Goal: Task Accomplishment & Management: Manage account settings

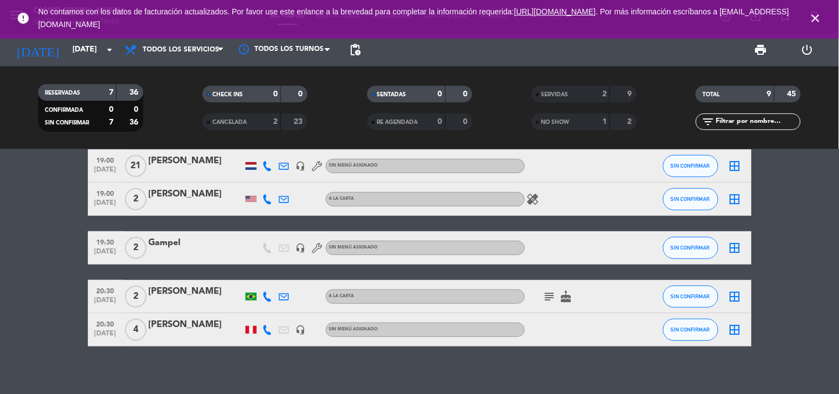
scroll to position [128, 0]
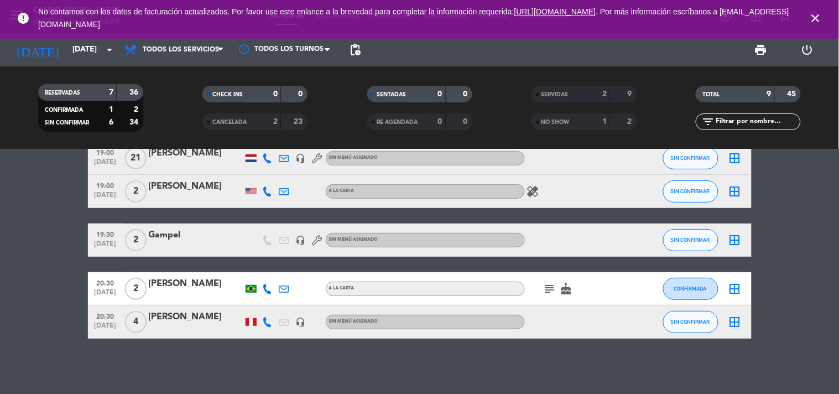
click at [818, 18] on icon "close" at bounding box center [815, 18] width 13 height 13
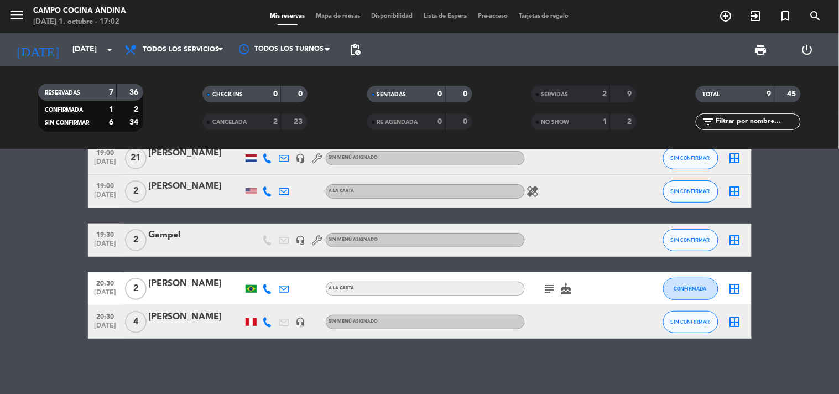
click at [441, 376] on div "18:00 [DATE] 3 [PERSON_NAME][DEMOGRAPHIC_DATA] headset_mic Sin menú asignado SI…" at bounding box center [419, 271] width 839 height 244
click at [24, 269] on bookings-row "18:00 [DATE] 3 [PERSON_NAME][DEMOGRAPHIC_DATA] headset_mic Sin menú asignado SI…" at bounding box center [419, 191] width 839 height 294
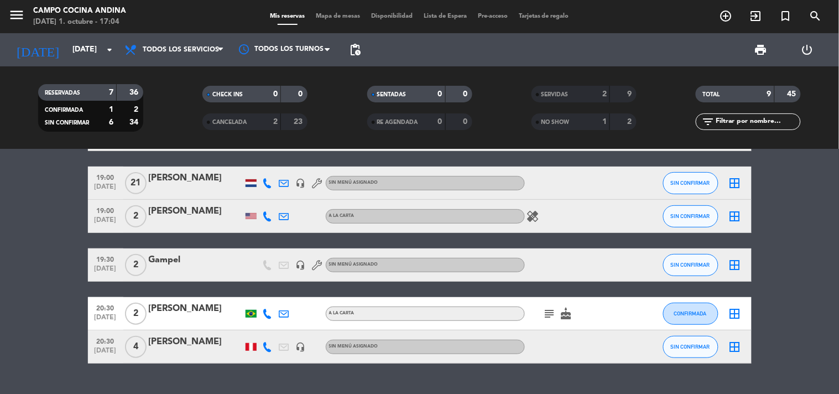
click at [246, 184] on div at bounding box center [251, 183] width 11 height 8
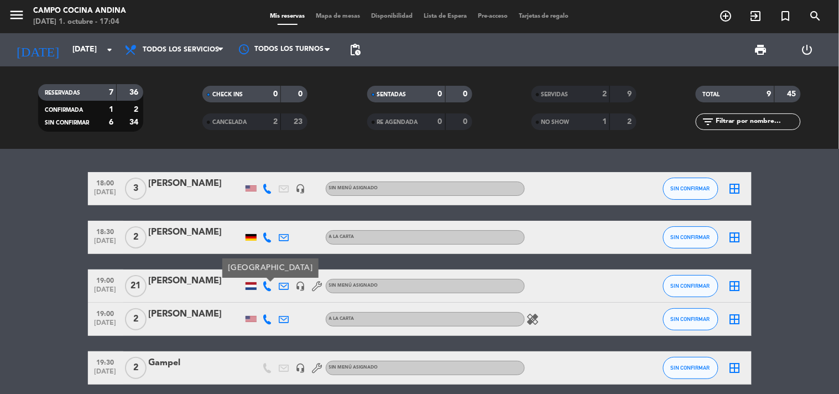
scroll to position [0, 0]
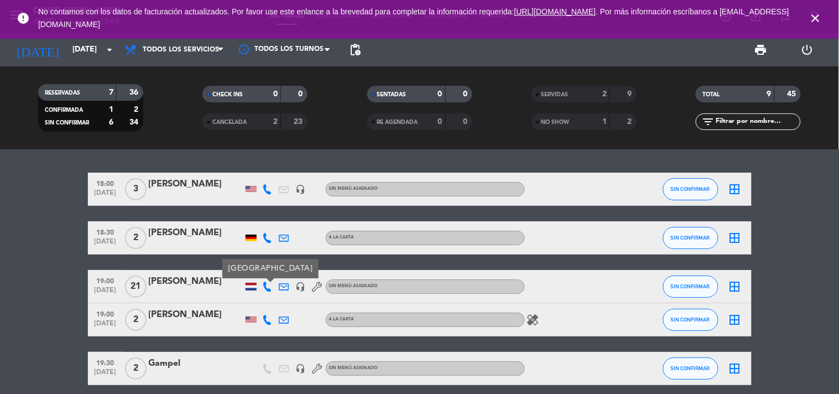
click at [811, 15] on icon "close" at bounding box center [815, 18] width 13 height 13
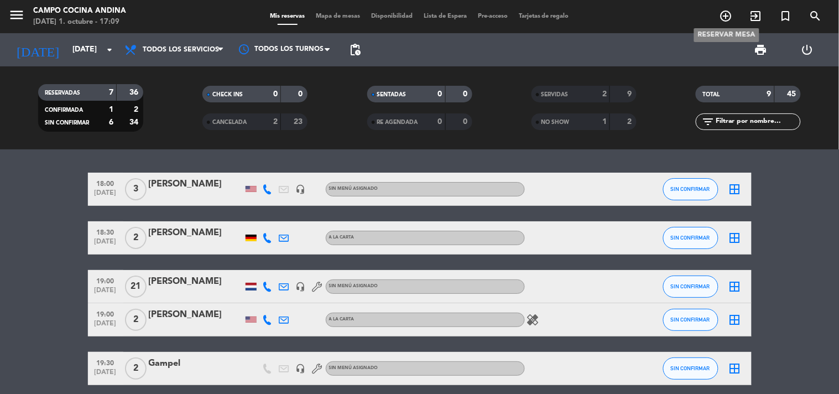
click at [725, 10] on icon "add_circle_outline" at bounding box center [725, 15] width 13 height 13
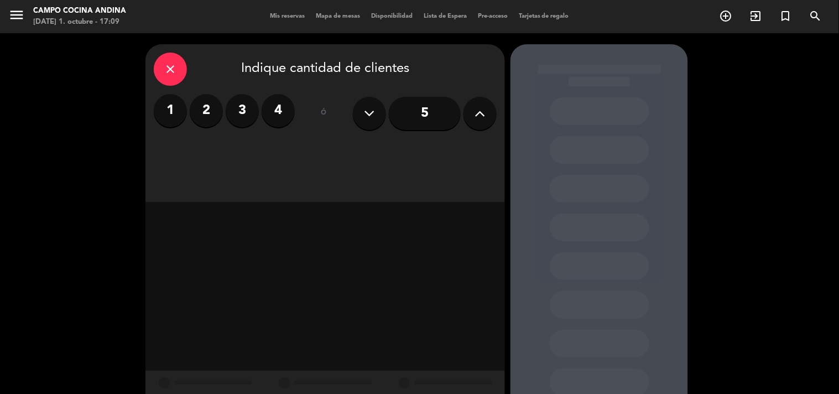
click at [247, 117] on label "3" at bounding box center [242, 110] width 33 height 33
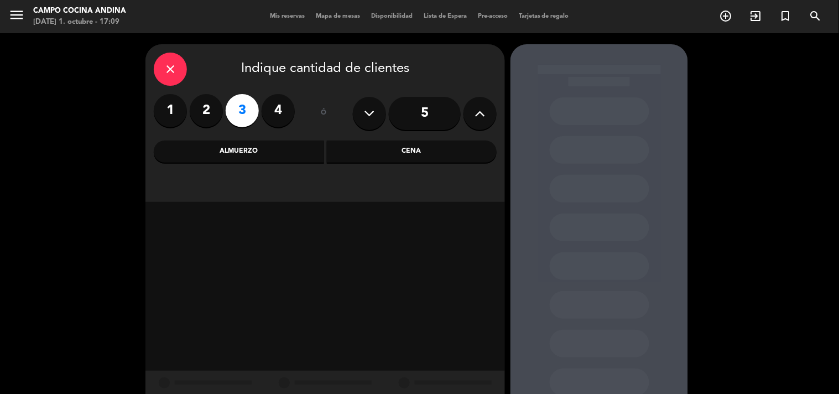
click at [395, 154] on div "Cena" at bounding box center [412, 151] width 170 height 22
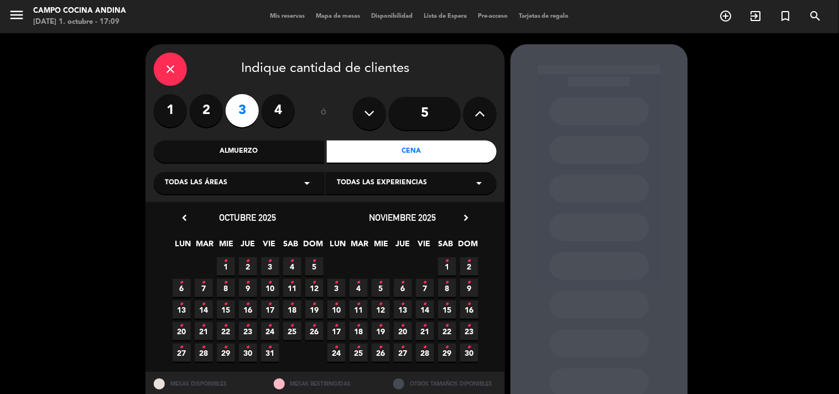
click at [227, 264] on icon "•" at bounding box center [226, 261] width 4 height 18
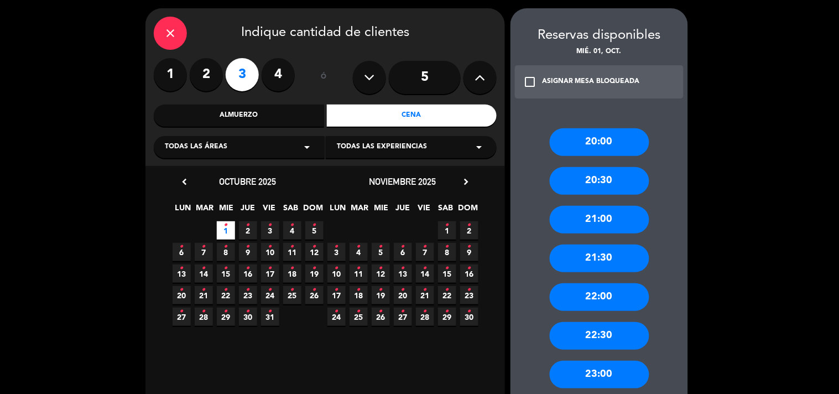
click at [568, 80] on div "ASIGNAR MESA BLOQUEADA" at bounding box center [591, 81] width 98 height 11
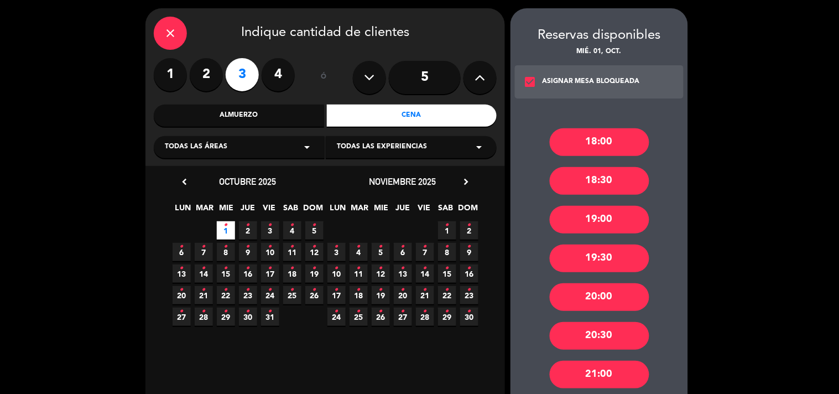
click at [619, 269] on div "19:30" at bounding box center [600, 258] width 100 height 28
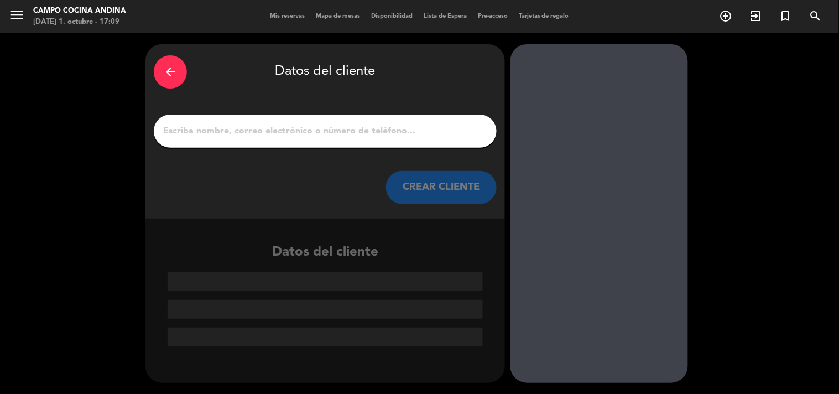
scroll to position [0, 0]
click at [323, 129] on input "1" at bounding box center [325, 130] width 326 height 15
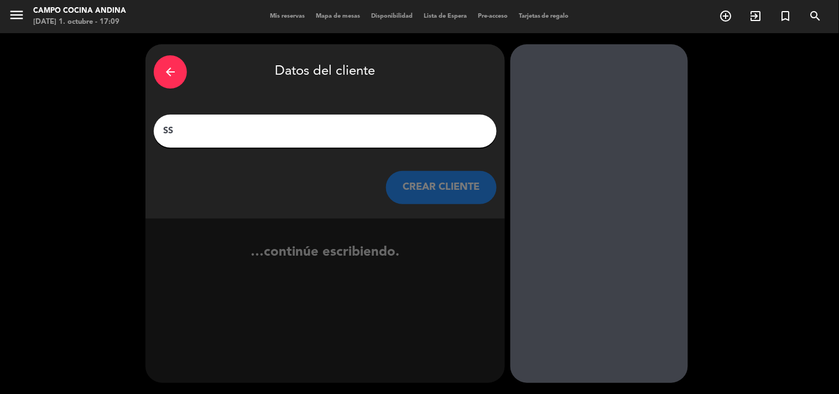
type input "S"
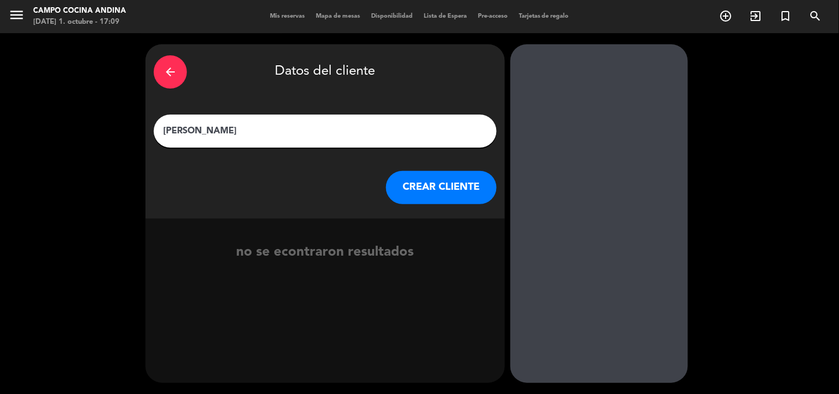
type input "[PERSON_NAME]"
click at [426, 184] on button "CREAR CLIENTE" at bounding box center [441, 187] width 111 height 33
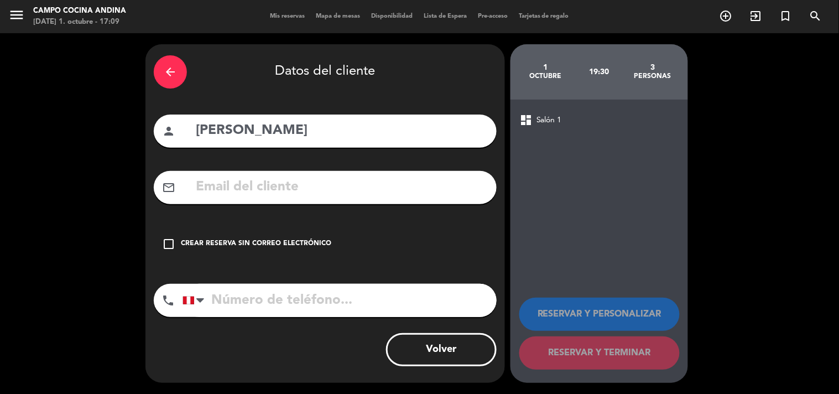
click at [185, 235] on div "check_box_outline_blank Crear reserva sin correo electrónico" at bounding box center [325, 243] width 343 height 33
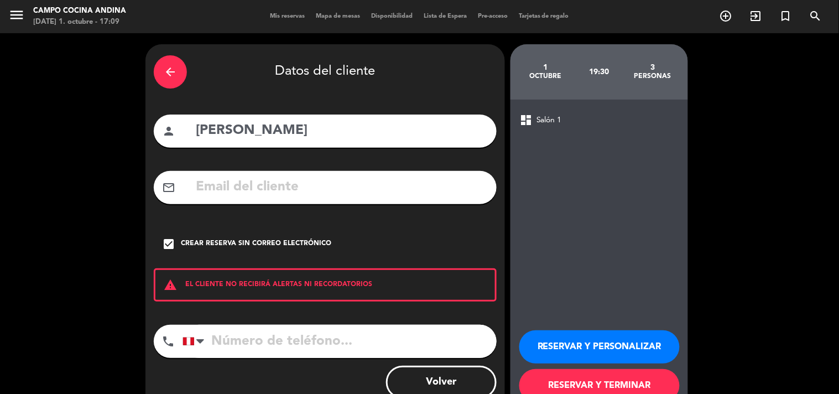
click at [226, 344] on input "tel" at bounding box center [339, 341] width 314 height 33
type input "[PHONE_NUMBER]"
click at [587, 384] on button "RESERVAR Y TERMINAR" at bounding box center [599, 385] width 160 height 33
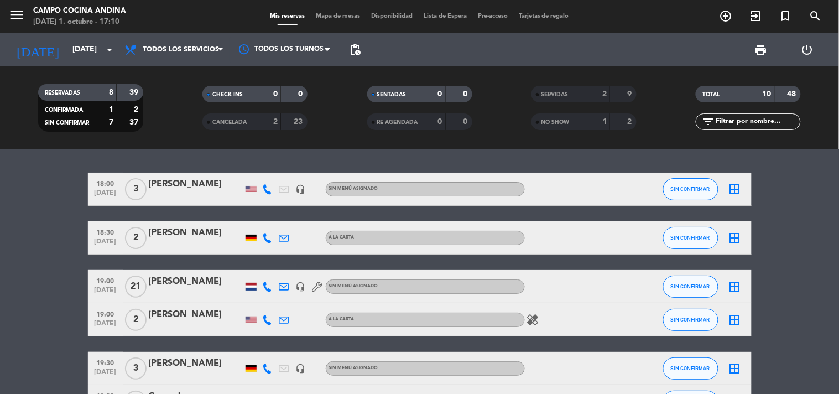
click at [53, 266] on bookings-row "18:00 [DATE] 3 [PERSON_NAME][DEMOGRAPHIC_DATA] headset_mic Sin menú asignado SI…" at bounding box center [419, 336] width 839 height 327
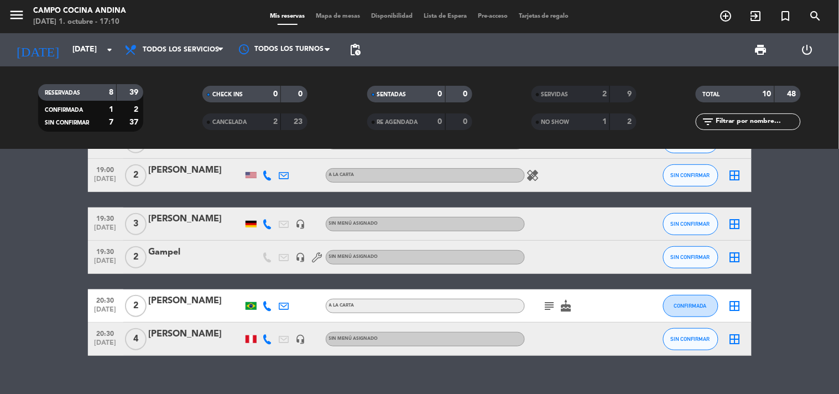
scroll to position [147, 0]
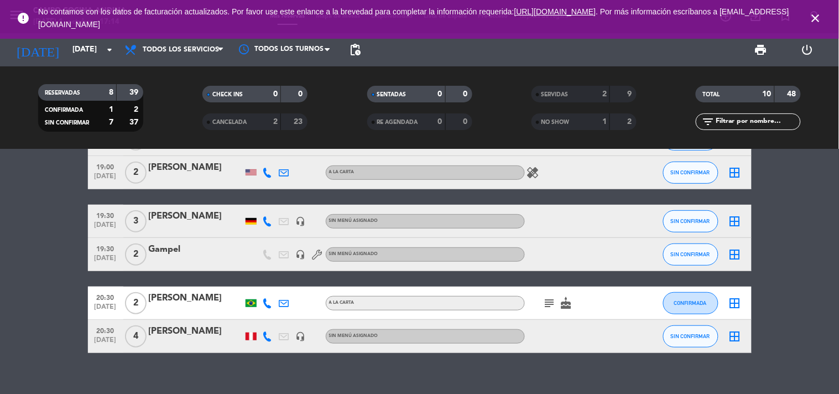
click at [59, 299] on bookings-row "18:00 [DATE] 3 [PERSON_NAME][DEMOGRAPHIC_DATA] headset_mic Sin menú asignado SI…" at bounding box center [419, 188] width 839 height 327
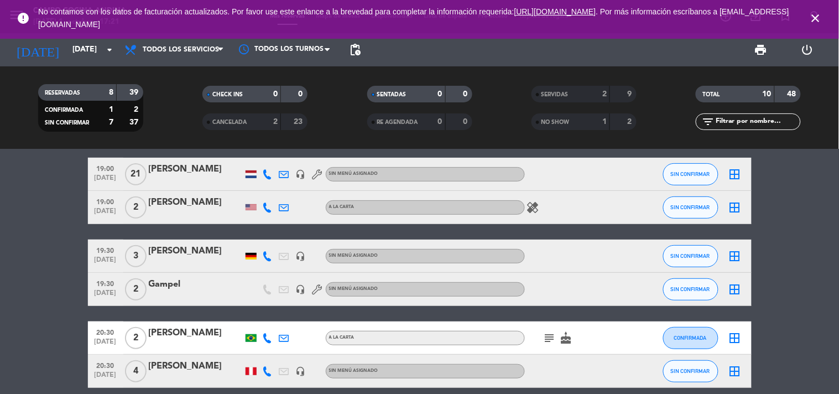
scroll to position [100, 0]
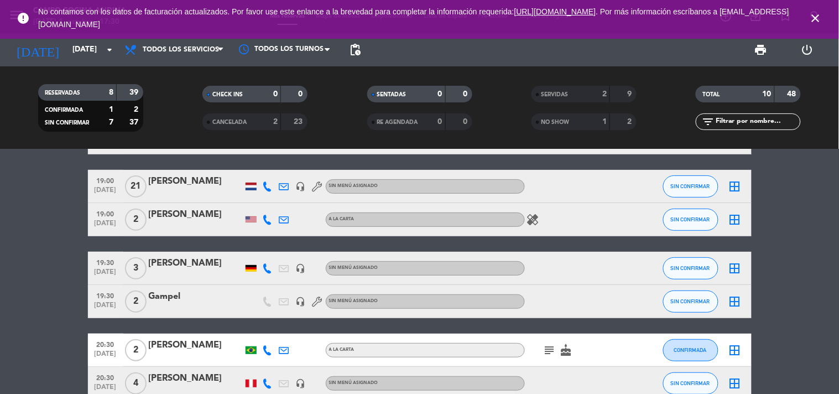
click at [814, 264] on bookings-row "18:00 [DATE] 3 [PERSON_NAME][DEMOGRAPHIC_DATA] headset_mic Sin menú asignado SI…" at bounding box center [419, 235] width 839 height 327
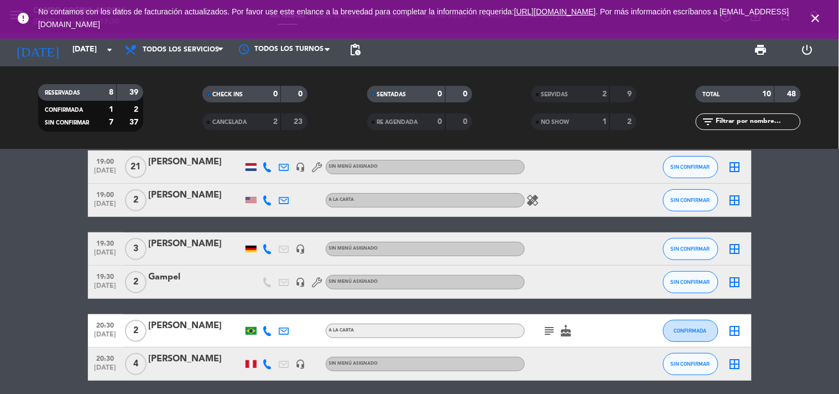
scroll to position [147, 0]
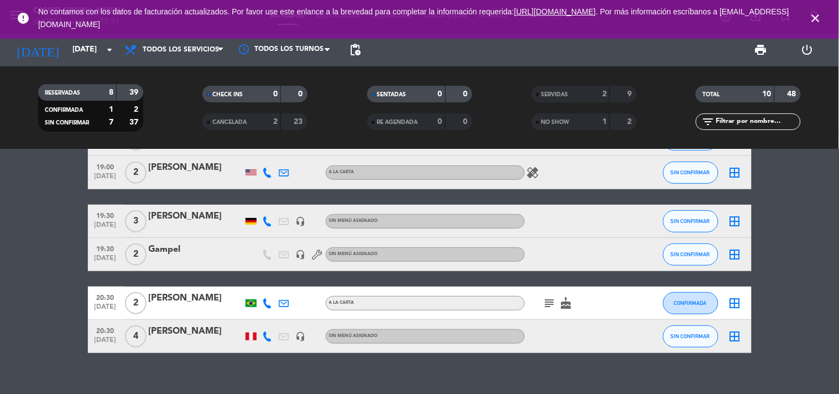
click at [813, 20] on icon "close" at bounding box center [815, 18] width 13 height 13
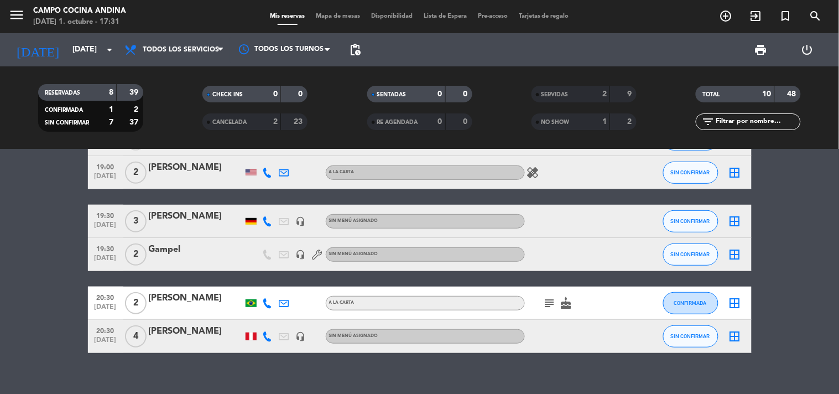
click at [760, 250] on bookings-row "18:00 [DATE] 3 [PERSON_NAME][DEMOGRAPHIC_DATA] headset_mic Sin menú asignado SI…" at bounding box center [419, 188] width 839 height 327
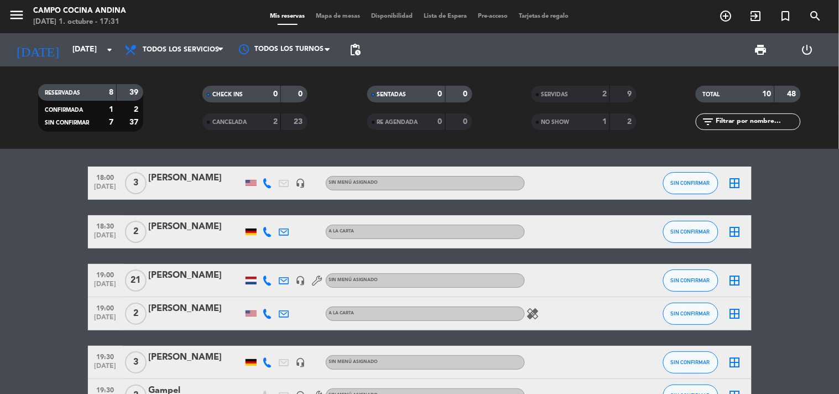
scroll to position [0, 0]
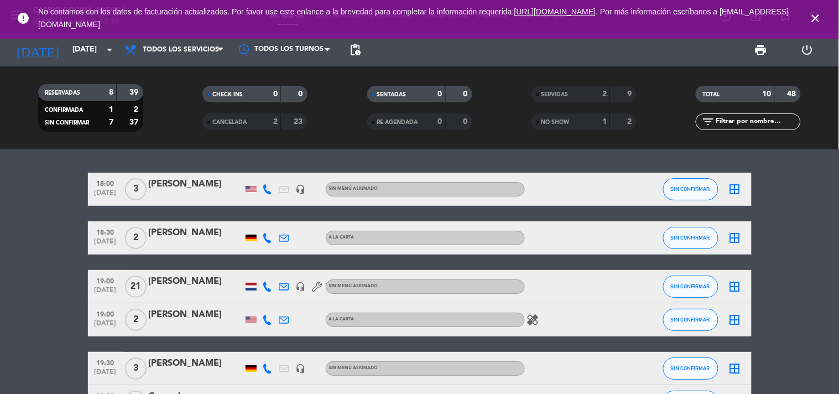
click at [10, 252] on bookings-row "18:00 [DATE] 3 [PERSON_NAME][DEMOGRAPHIC_DATA] headset_mic Sin menú asignado SI…" at bounding box center [419, 336] width 839 height 327
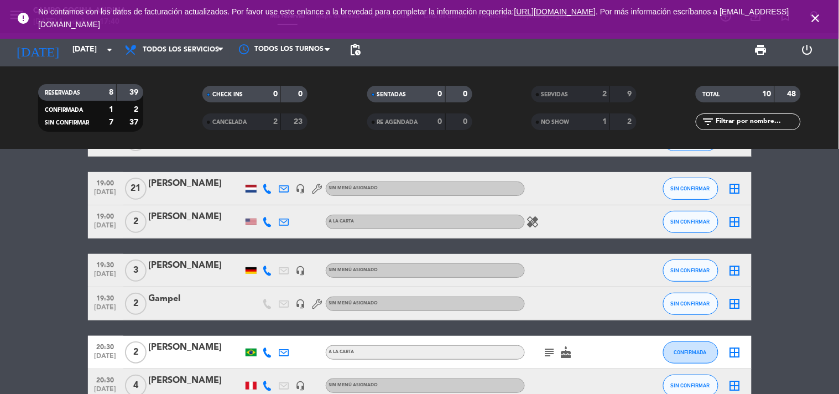
scroll to position [123, 0]
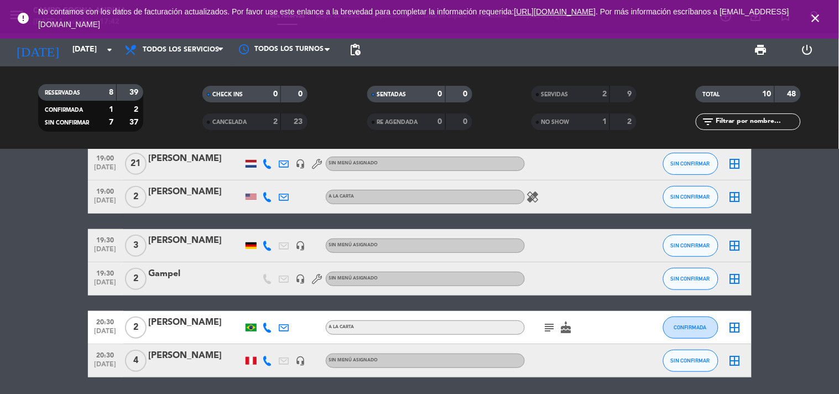
click at [788, 180] on bookings-row "18:00 [DATE] 3 [PERSON_NAME][DEMOGRAPHIC_DATA] headset_mic Sin menú asignado SI…" at bounding box center [419, 213] width 839 height 327
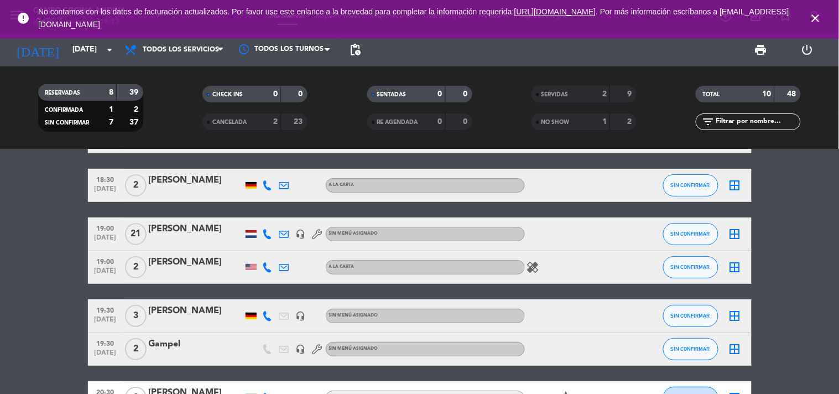
scroll to position [100, 0]
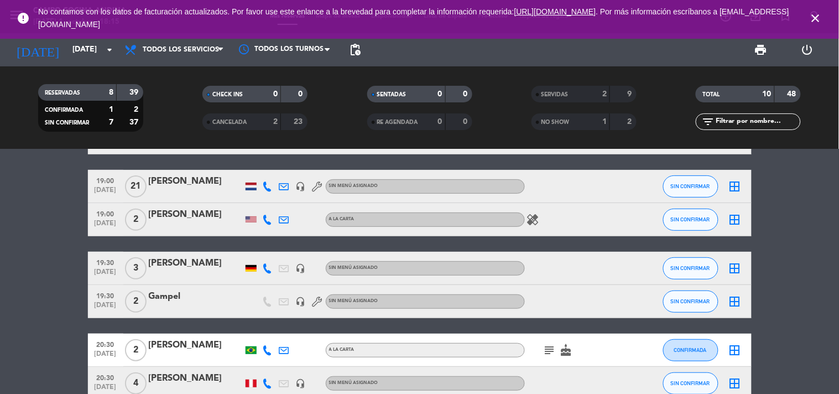
click at [57, 195] on bookings-row "18:00 [DATE] 3 [PERSON_NAME][DEMOGRAPHIC_DATA] headset_mic Sin menú asignado SI…" at bounding box center [419, 235] width 839 height 327
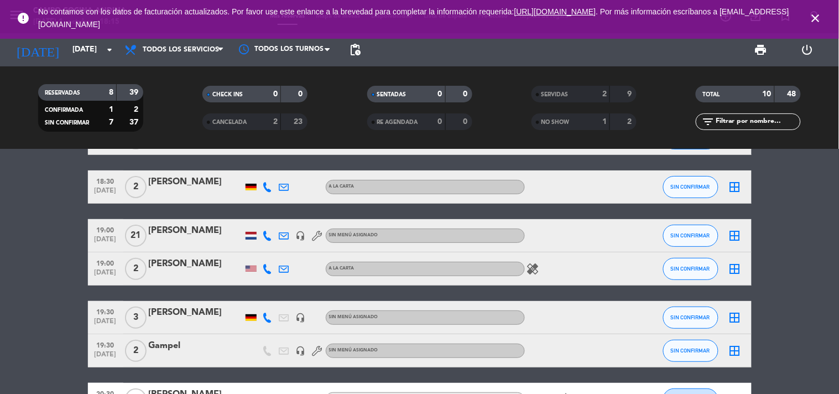
scroll to position [26, 0]
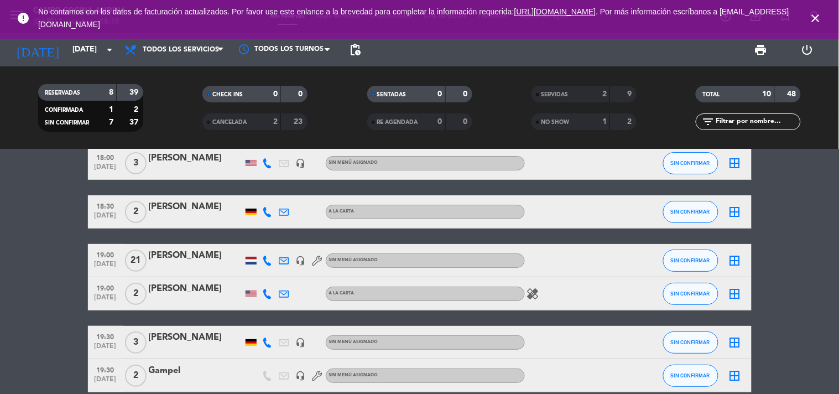
click at [53, 242] on bookings-row "18:00 [DATE] 3 [PERSON_NAME][DEMOGRAPHIC_DATA] headset_mic Sin menú asignado SI…" at bounding box center [419, 310] width 839 height 327
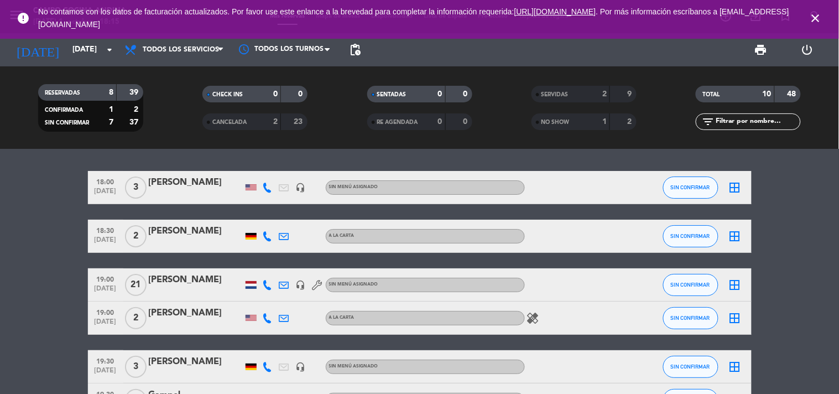
scroll to position [0, 0]
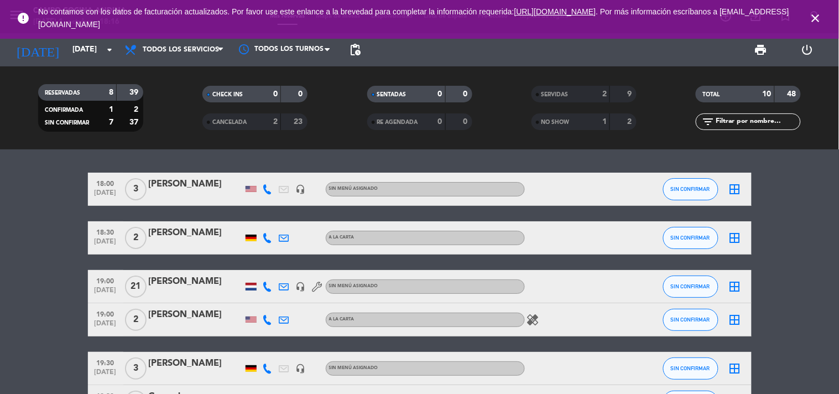
click at [54, 215] on bookings-row "18:00 [DATE] 3 [PERSON_NAME][DEMOGRAPHIC_DATA] headset_mic Sin menú asignado SI…" at bounding box center [419, 336] width 839 height 327
click at [249, 285] on div at bounding box center [251, 287] width 11 height 8
click at [252, 232] on div at bounding box center [251, 237] width 17 height 33
click at [252, 233] on div at bounding box center [251, 237] width 17 height 33
click at [252, 239] on div at bounding box center [251, 237] width 11 height 7
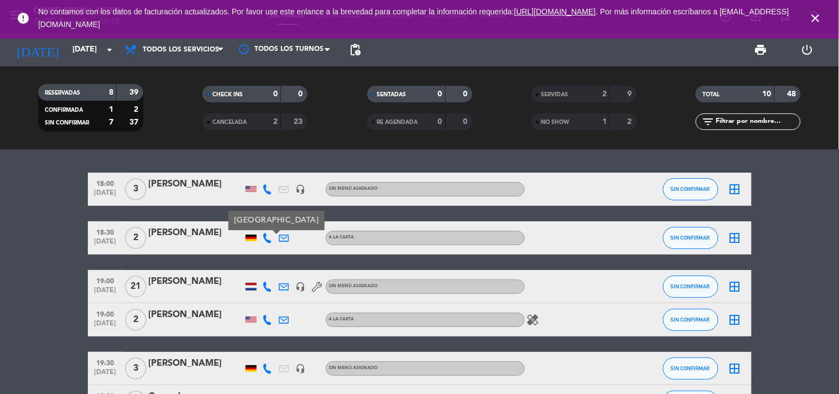
click at [249, 290] on div at bounding box center [251, 286] width 17 height 33
click at [251, 288] on div at bounding box center [251, 287] width 11 height 8
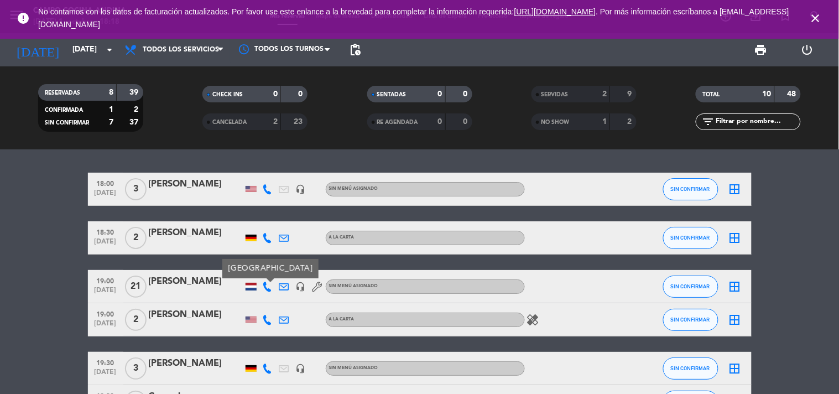
click at [641, 196] on div at bounding box center [639, 189] width 30 height 33
click at [678, 189] on span "SIN CONFIRMAR" at bounding box center [690, 189] width 39 height 6
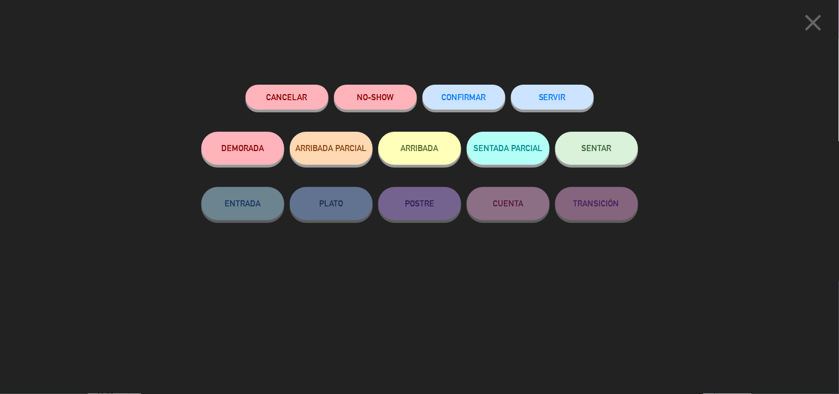
click at [375, 93] on button "NO-SHOW" at bounding box center [375, 97] width 83 height 25
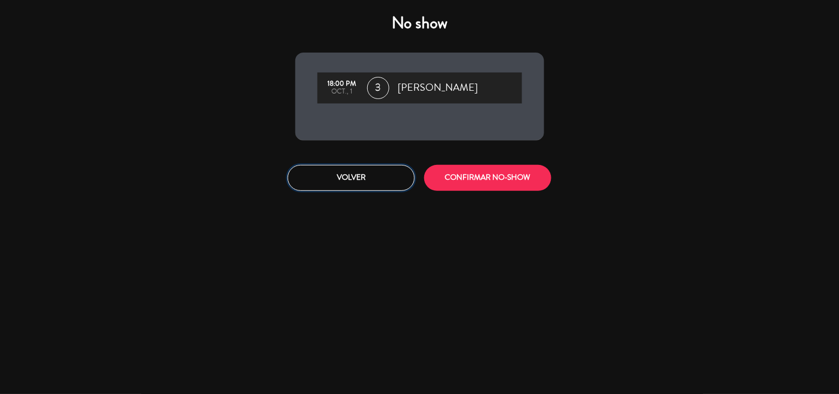
click at [358, 181] on button "Volver" at bounding box center [351, 178] width 127 height 26
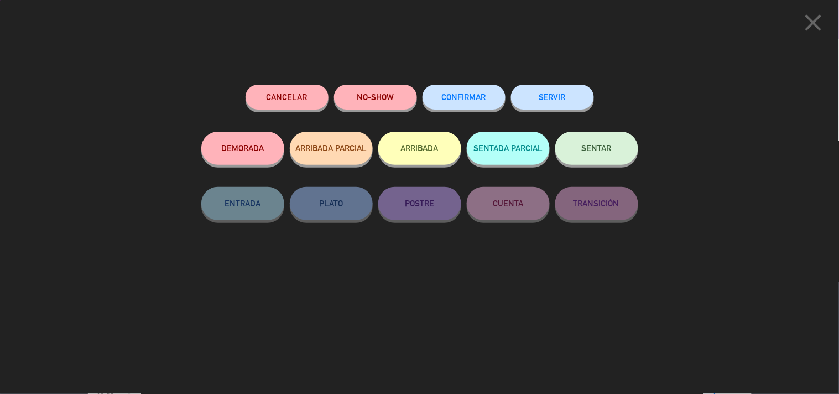
click at [383, 111] on div "NO-SHOW" at bounding box center [375, 108] width 83 height 47
click at [393, 86] on button "NO-SHOW" at bounding box center [375, 97] width 83 height 25
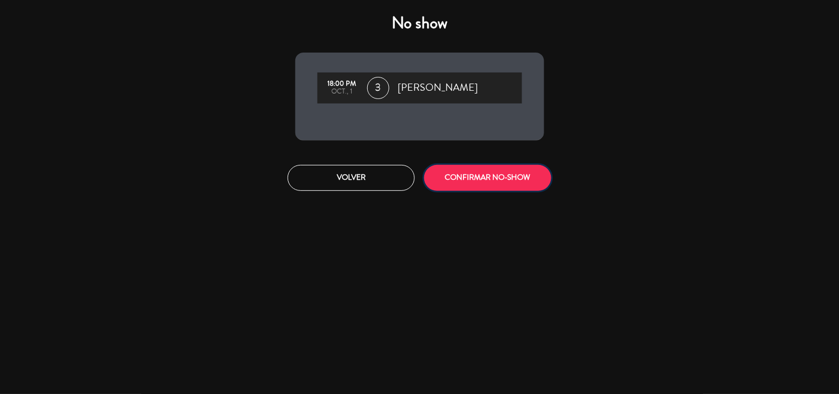
click at [471, 171] on button "CONFIRMAR NO-SHOW" at bounding box center [487, 178] width 127 height 26
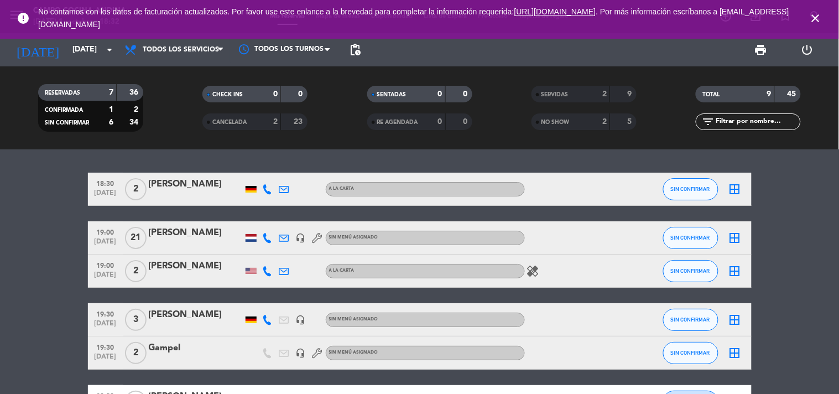
click at [793, 297] on bookings-row "18:30 [DATE] 2 [PERSON_NAME] A la carta SIN CONFIRMAR border_all 19:00 [DATE] […" at bounding box center [419, 312] width 839 height 279
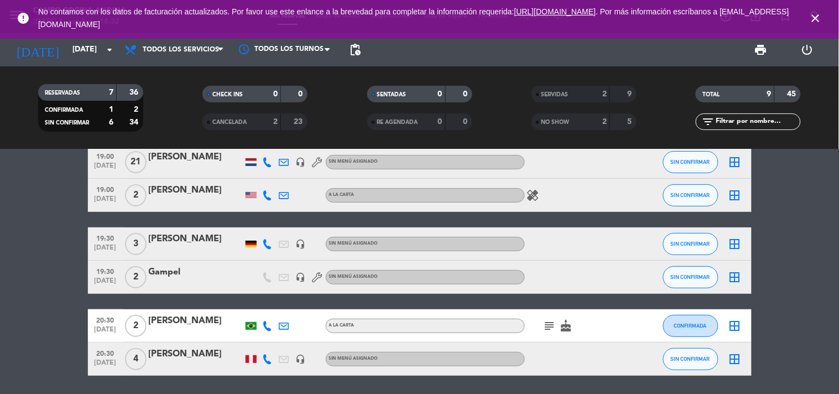
scroll to position [74, 0]
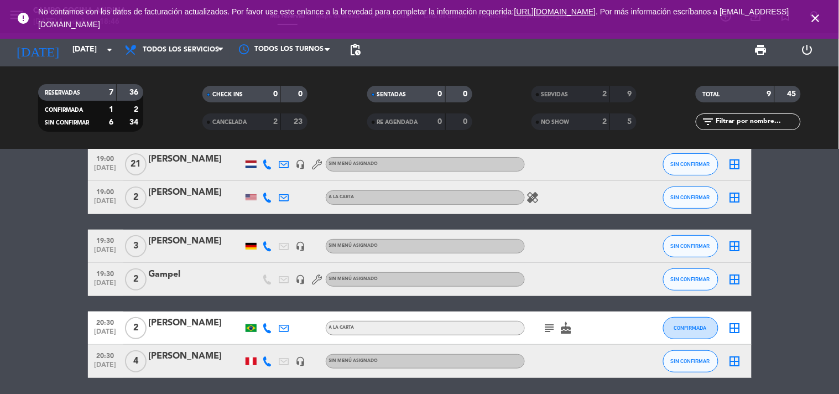
click at [817, 18] on icon "close" at bounding box center [815, 18] width 13 height 13
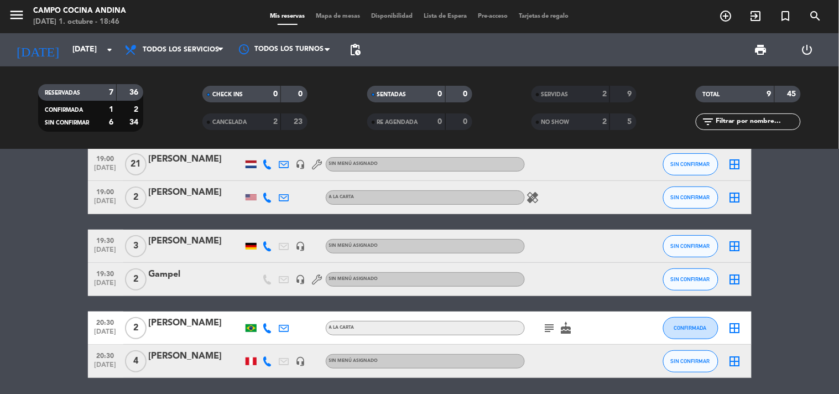
click at [59, 243] on bookings-row "18:30 [DATE] 2 [PERSON_NAME] A la carta SIN CONFIRMAR border_all 19:00 [DATE] […" at bounding box center [419, 238] width 839 height 279
click at [792, 203] on bookings-row "18:30 [DATE] 2 [PERSON_NAME] A la carta SIN CONFIRMAR border_all 19:00 [DATE] […" at bounding box center [419, 238] width 839 height 279
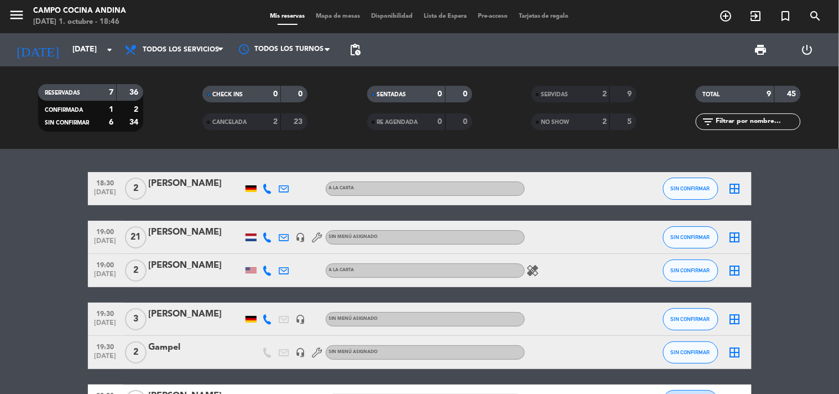
scroll to position [0, 0]
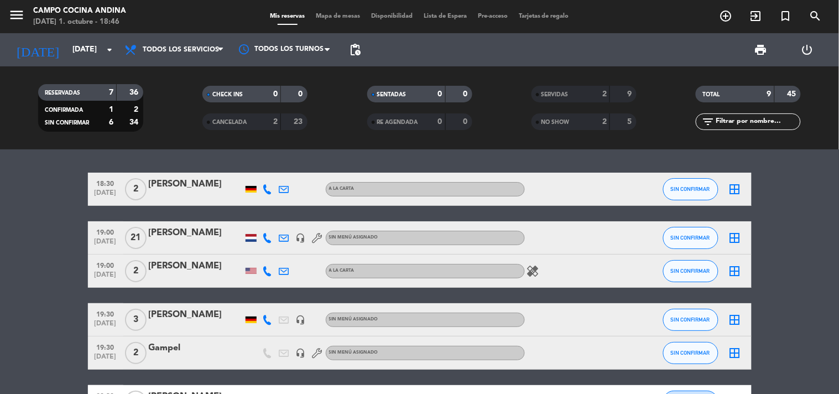
click at [41, 247] on bookings-row "18:30 [DATE] 2 [PERSON_NAME] A la carta SIN CONFIRMAR border_all 19:00 [DATE] […" at bounding box center [419, 312] width 839 height 279
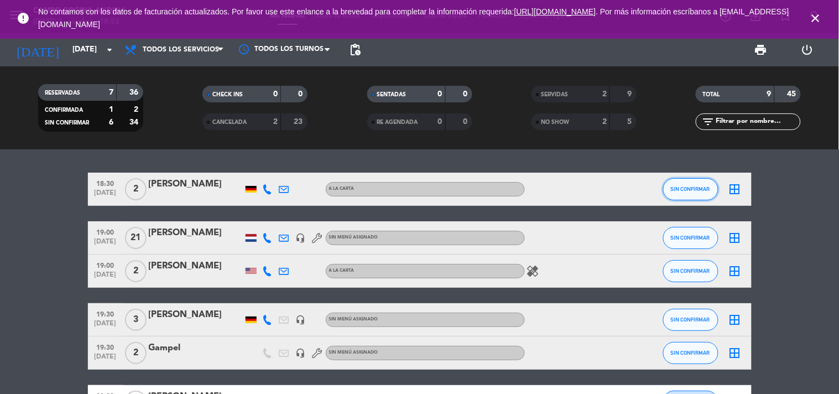
click at [699, 186] on span "SIN CONFIRMAR" at bounding box center [690, 189] width 39 height 6
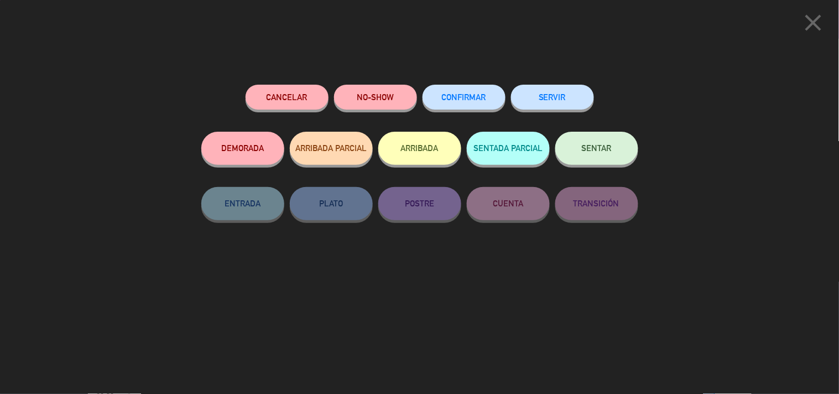
click at [372, 95] on button "NO-SHOW" at bounding box center [375, 97] width 83 height 25
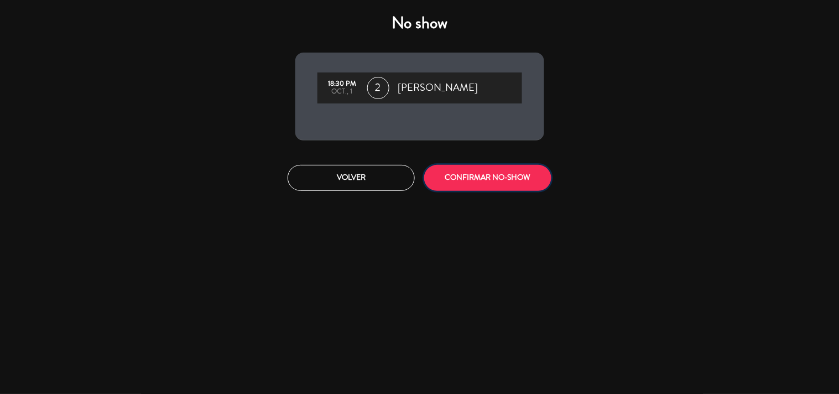
click at [493, 180] on button "CONFIRMAR NO-SHOW" at bounding box center [487, 178] width 127 height 26
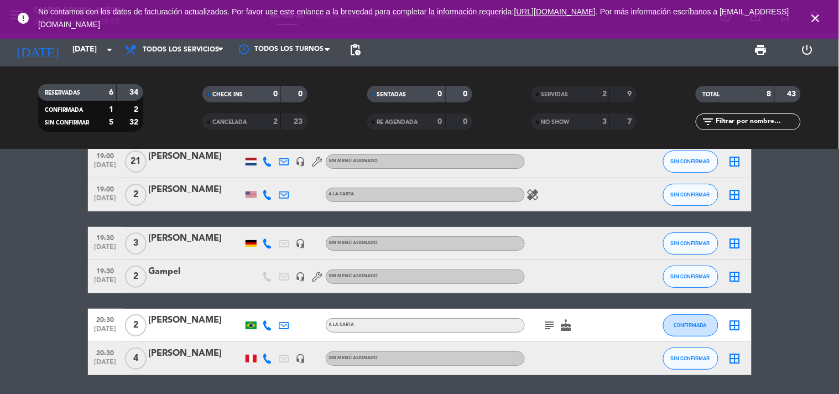
scroll to position [2, 0]
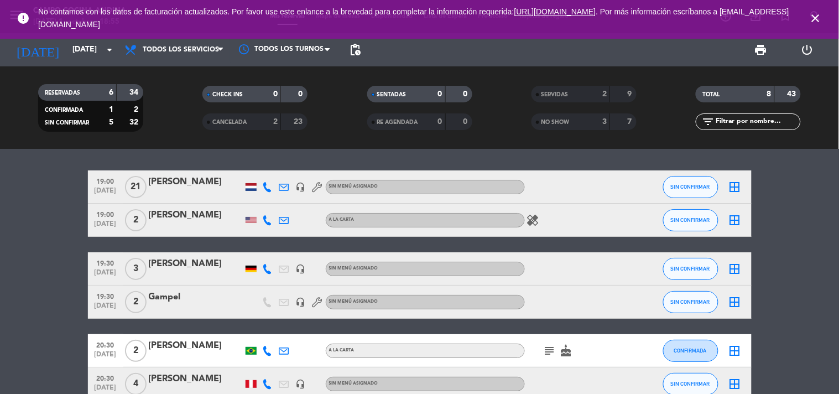
click at [814, 13] on icon "close" at bounding box center [815, 18] width 13 height 13
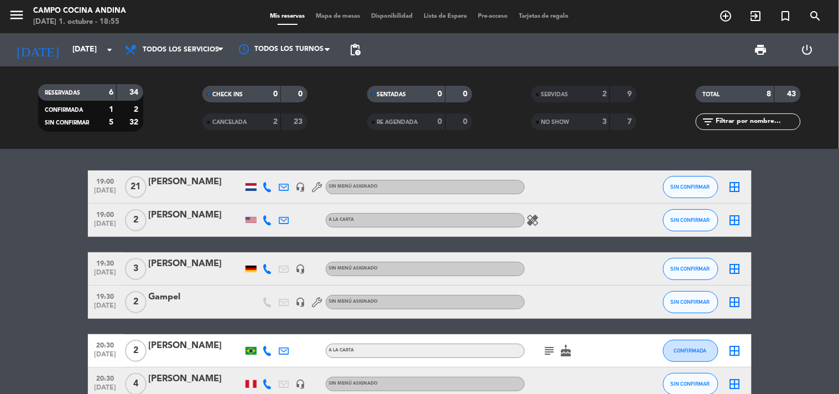
click at [61, 229] on bookings-row "19:00 [DATE] [PERSON_NAME] headset_mic Sin menú asignado SIN CONFIRMAR border_a…" at bounding box center [419, 285] width 839 height 230
click at [45, 278] on bookings-row "19:00 [DATE] [PERSON_NAME] headset_mic Sin menú asignado SIN CONFIRMAR border_a…" at bounding box center [419, 285] width 839 height 230
click at [73, 274] on bookings-row "19:00 [DATE] [PERSON_NAME] headset_mic Sin menú asignado SIN CONFIRMAR border_a…" at bounding box center [419, 285] width 839 height 230
click at [88, 50] on input "[DATE]" at bounding box center [119, 50] width 105 height 20
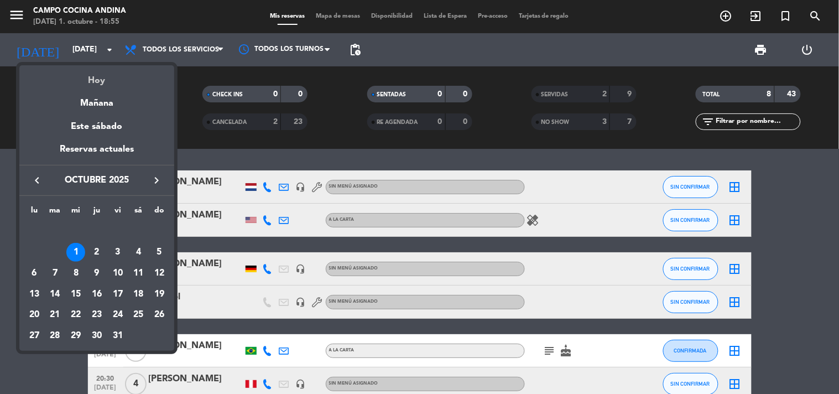
click at [88, 76] on div "Hoy" at bounding box center [96, 76] width 155 height 23
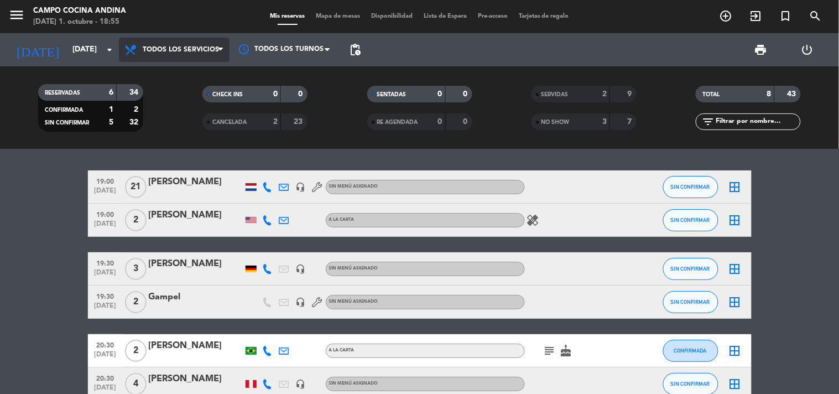
click at [147, 42] on span "Todos los servicios" at bounding box center [174, 50] width 111 height 24
click at [153, 68] on div "menu Campo Cocina Andina [DATE] 1. octubre - 18:55 Mis reservas Mapa de mesas D…" at bounding box center [419, 74] width 839 height 149
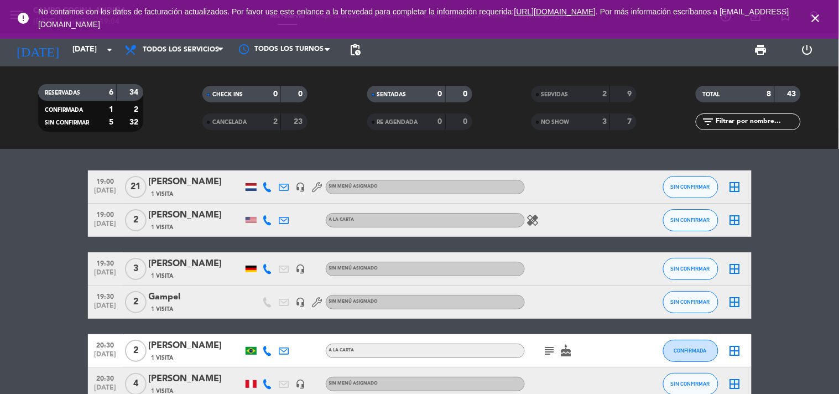
click at [54, 271] on bookings-row "19:00 [DATE] [PERSON_NAME] 1 Visita headset_mic Sin menú asignado SIN CONFIRMAR…" at bounding box center [419, 285] width 839 height 230
click at [531, 223] on icon "healing" at bounding box center [532, 219] width 13 height 13
click at [531, 222] on icon "healing" at bounding box center [532, 219] width 13 height 13
click at [678, 229] on button "SIN CONFIRMAR" at bounding box center [690, 220] width 55 height 22
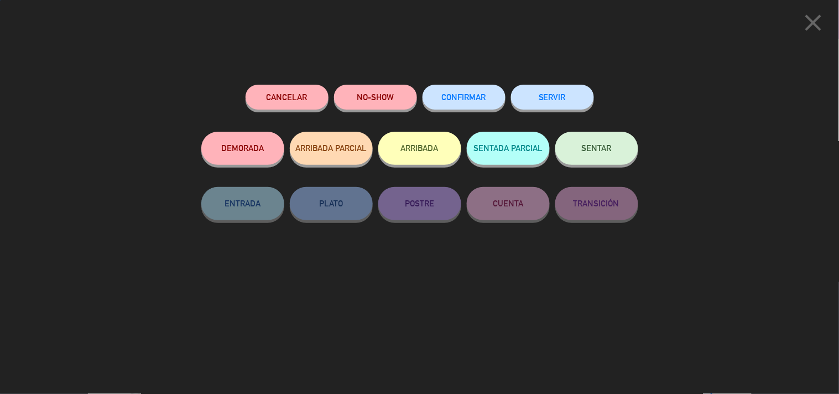
click at [564, 102] on button "SERVIR" at bounding box center [552, 97] width 83 height 25
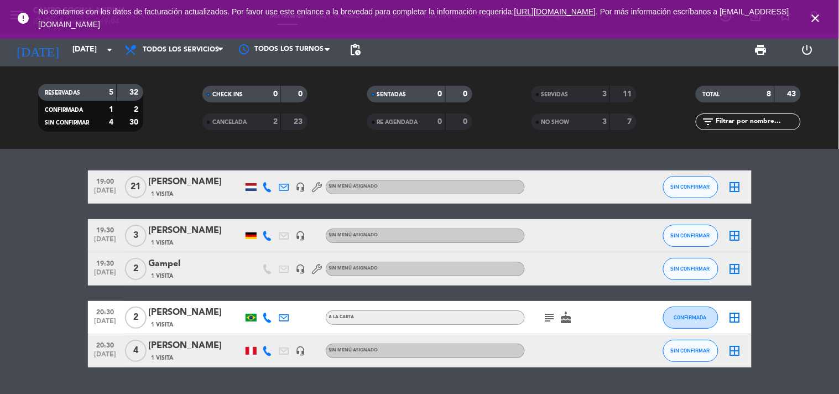
click at [46, 257] on bookings-row "19:00 [DATE] [PERSON_NAME] 1 Visita headset_mic Sin menú asignado SIN CONFIRMAR…" at bounding box center [419, 268] width 839 height 197
click at [599, 86] on div "SERVIDAS 3 11" at bounding box center [583, 94] width 105 height 17
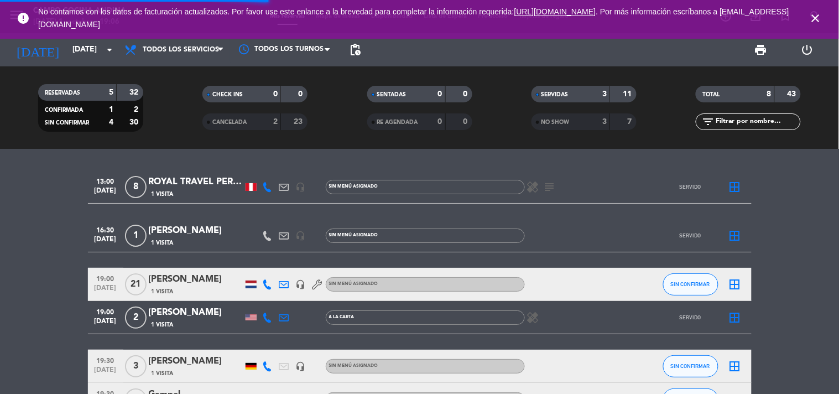
click at [599, 86] on div "SERVIDAS 3 11" at bounding box center [583, 94] width 105 height 17
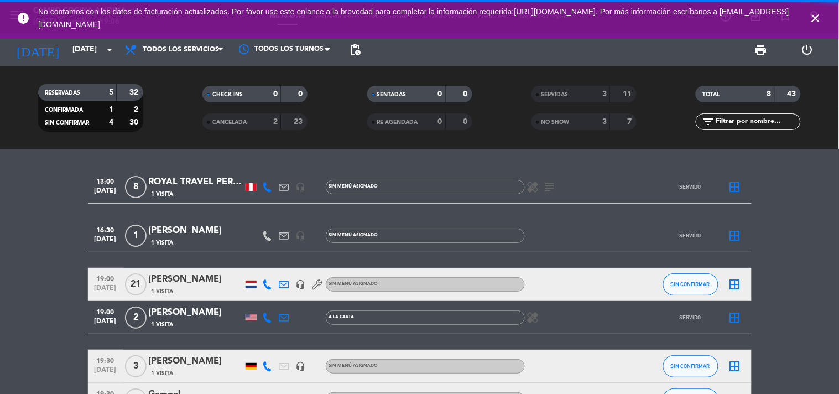
click at [599, 86] on div "SERVIDAS 3 11" at bounding box center [583, 94] width 105 height 17
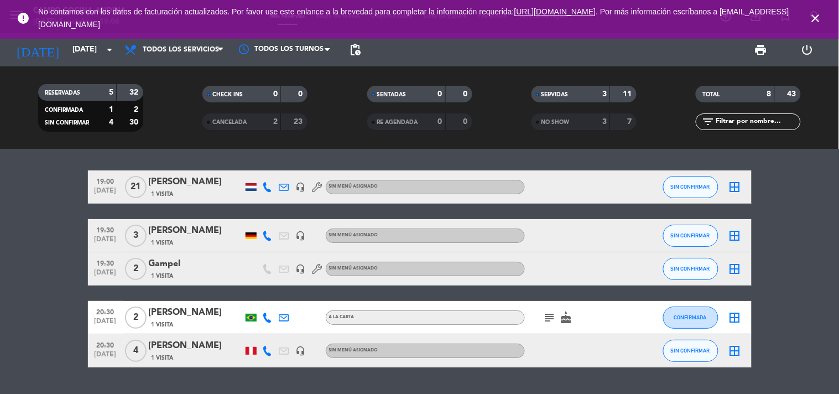
click at [579, 93] on div "SERVIDAS" at bounding box center [559, 94] width 51 height 13
click at [593, 92] on div "3" at bounding box center [596, 94] width 22 height 13
click at [600, 96] on div "3" at bounding box center [596, 94] width 22 height 13
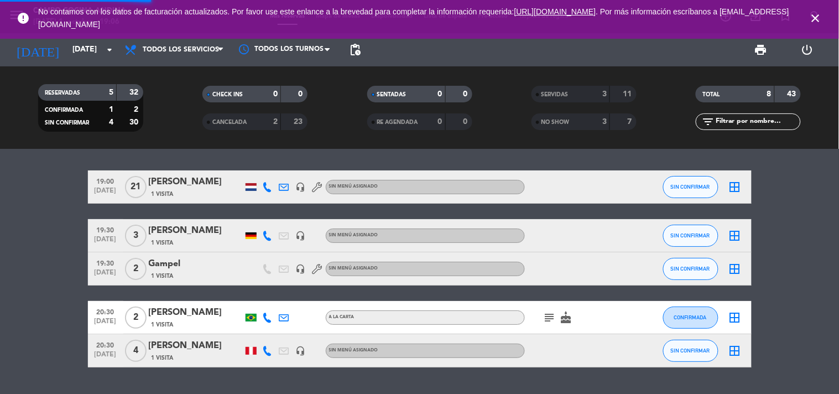
click at [600, 96] on div "3" at bounding box center [596, 94] width 22 height 13
click at [607, 93] on div "SERVIDAS 3 11" at bounding box center [583, 94] width 105 height 17
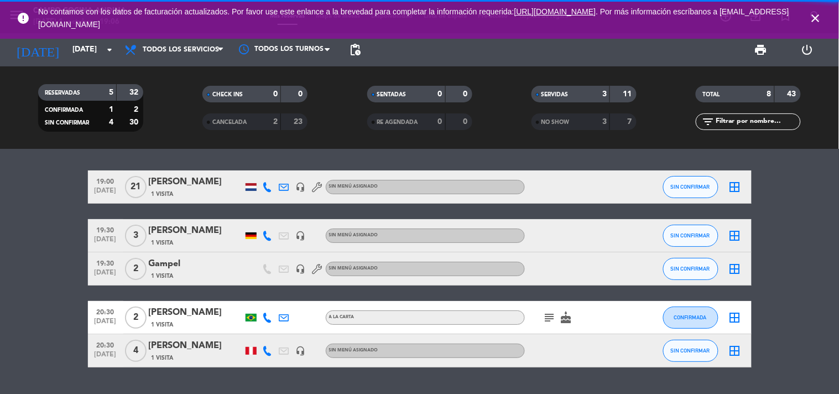
click at [607, 93] on div "SERVIDAS 3 11" at bounding box center [583, 94] width 105 height 17
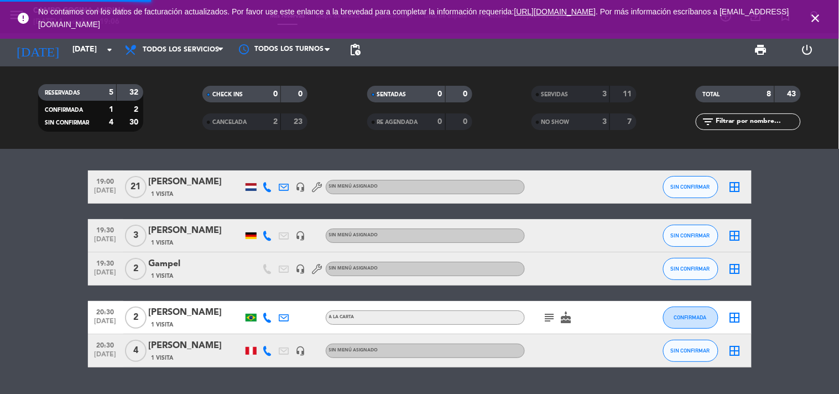
click at [607, 93] on div "SERVIDAS 3 11" at bounding box center [583, 94] width 105 height 17
click at [599, 95] on div "3" at bounding box center [596, 94] width 22 height 13
drag, startPoint x: 599, startPoint y: 95, endPoint x: 593, endPoint y: 95, distance: 6.1
click at [598, 95] on div "3" at bounding box center [596, 94] width 22 height 13
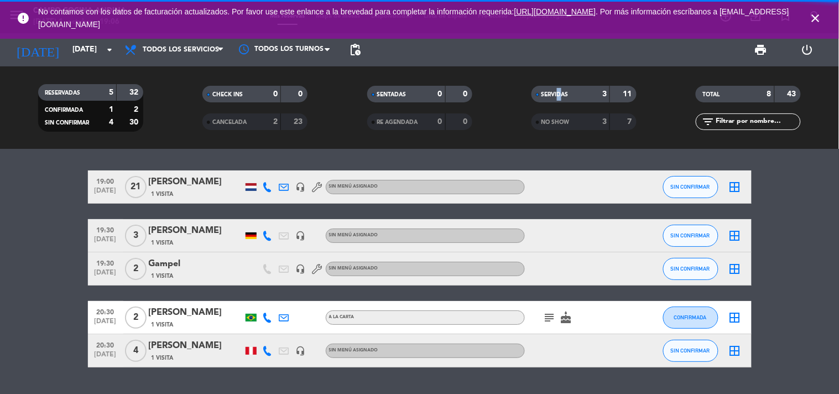
click at [557, 92] on span "SERVIDAS" at bounding box center [554, 95] width 27 height 6
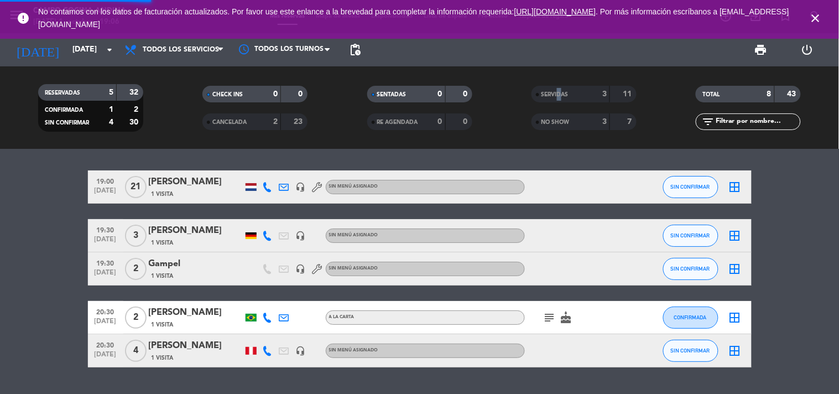
click at [557, 92] on span "SERVIDAS" at bounding box center [554, 95] width 27 height 6
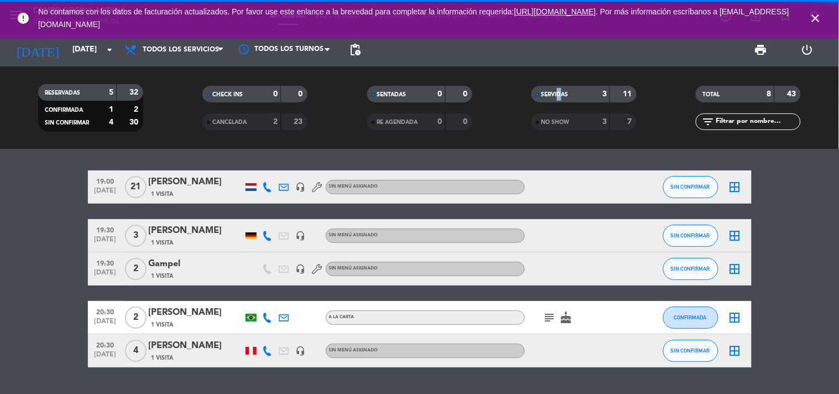
click at [557, 92] on span "SERVIDAS" at bounding box center [554, 95] width 27 height 6
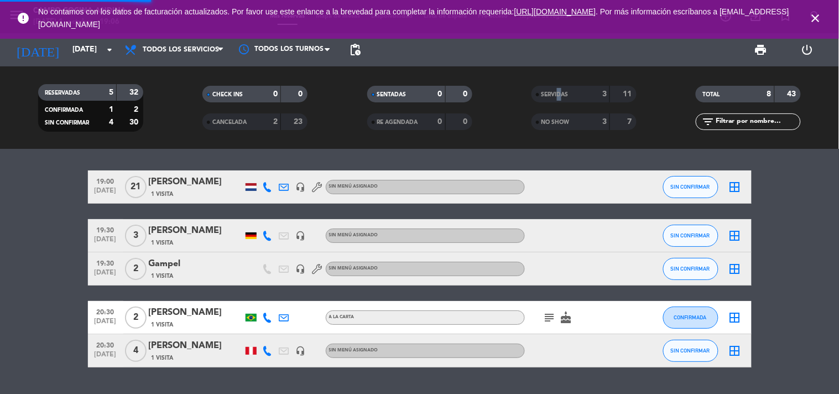
click at [557, 92] on span "SERVIDAS" at bounding box center [554, 95] width 27 height 6
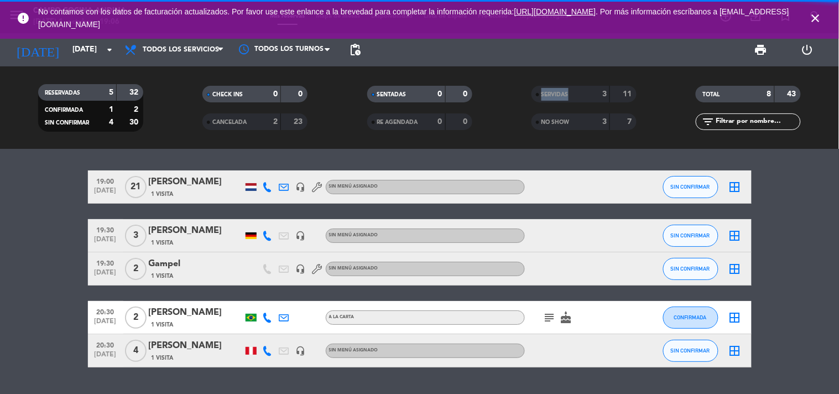
click at [557, 92] on span "SERVIDAS" at bounding box center [554, 95] width 27 height 6
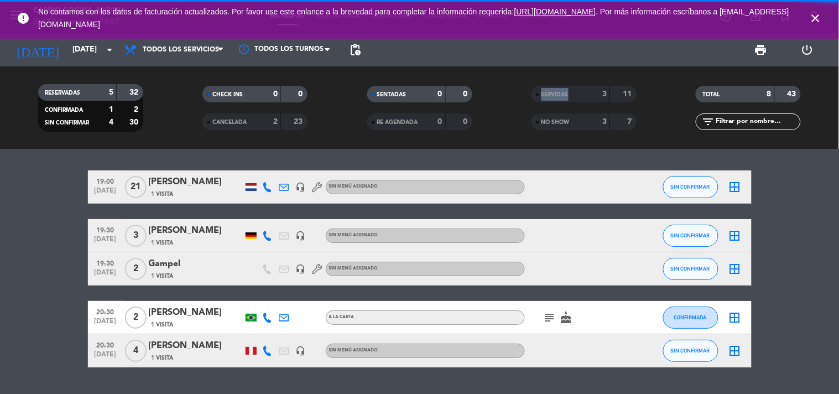
click at [557, 92] on span "SERVIDAS" at bounding box center [554, 95] width 27 height 6
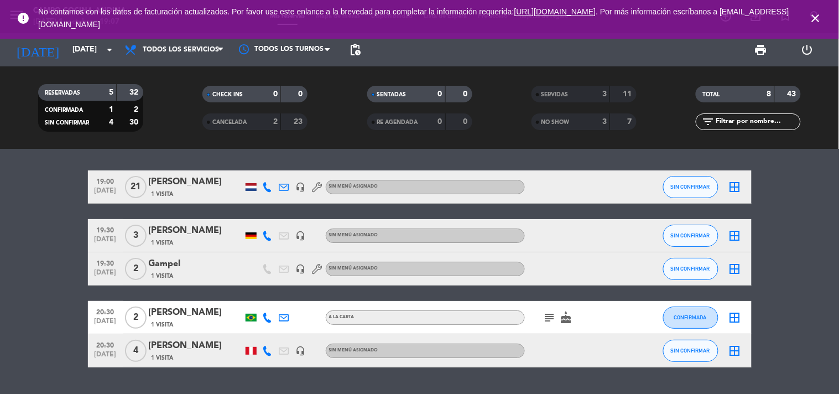
click at [838, 305] on bookings-row "19:00 [DATE] [PERSON_NAME] 1 Visita headset_mic Sin menú asignado SIN CONFIRMAR…" at bounding box center [419, 268] width 839 height 197
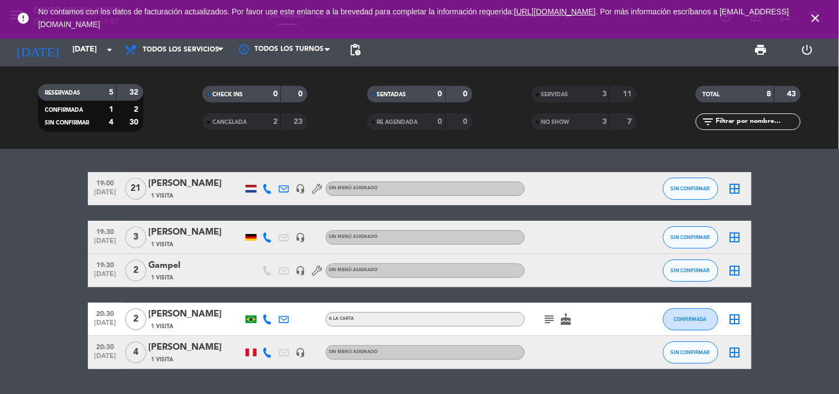
scroll to position [0, 0]
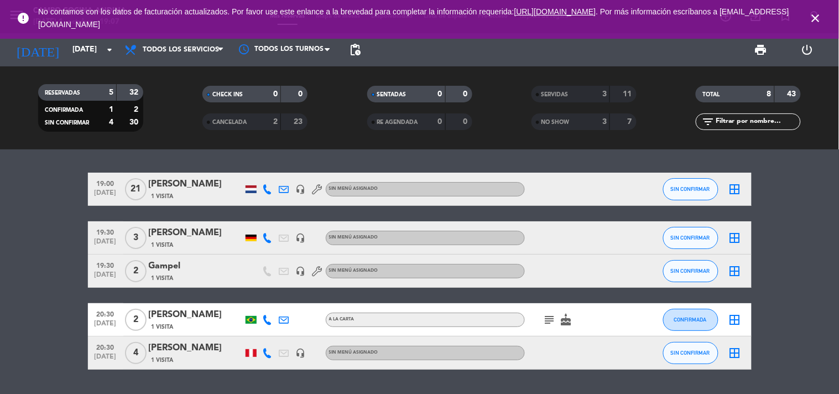
click at [589, 89] on div "3" at bounding box center [596, 94] width 22 height 13
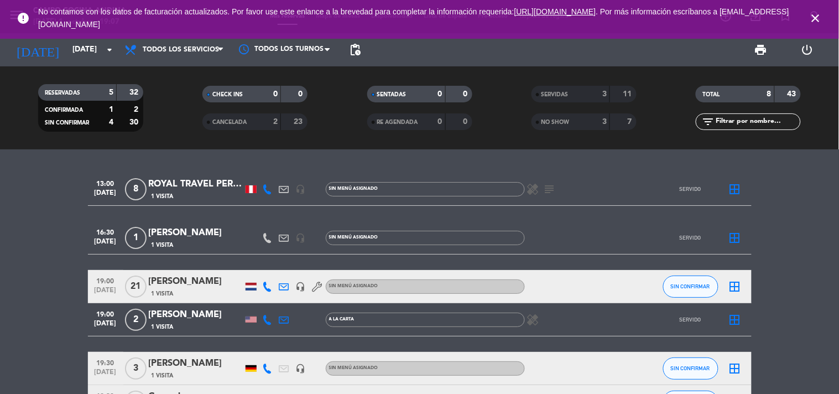
click at [537, 325] on icon "healing" at bounding box center [532, 319] width 13 height 13
click at [536, 325] on icon "healing" at bounding box center [532, 319] width 13 height 13
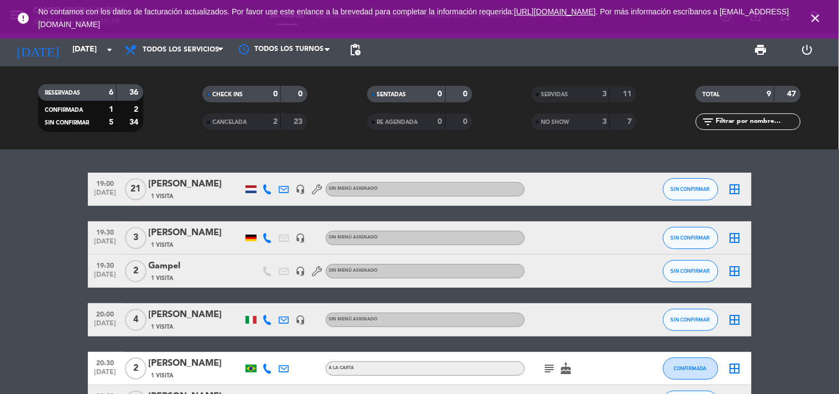
click at [80, 249] on bookings-row "19:00 [DATE] [PERSON_NAME] 1 Visita headset_mic Sin menú asignado SIN CONFIRMAR…" at bounding box center [419, 296] width 839 height 246
click at [819, 12] on icon "close" at bounding box center [815, 18] width 13 height 13
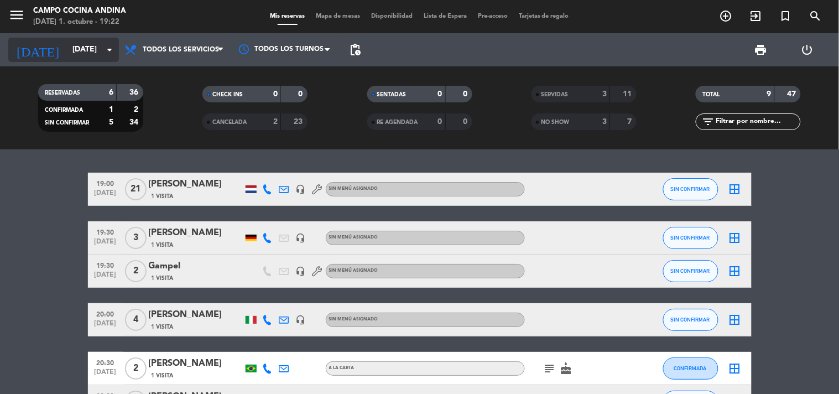
click at [91, 46] on input "[DATE]" at bounding box center [119, 50] width 105 height 20
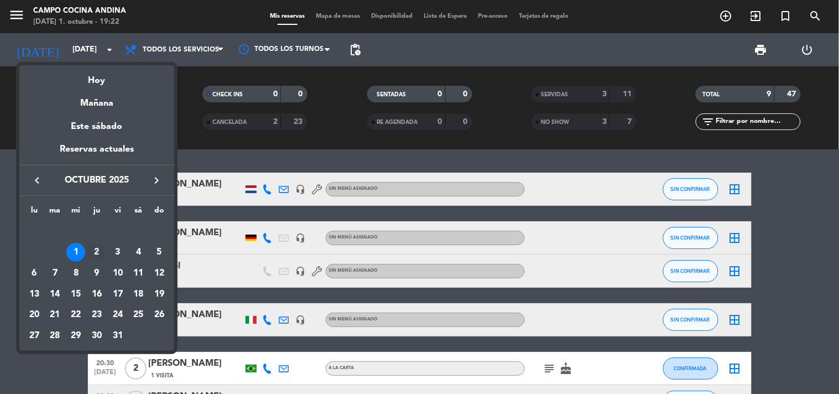
click at [97, 253] on div "2" at bounding box center [96, 252] width 19 height 19
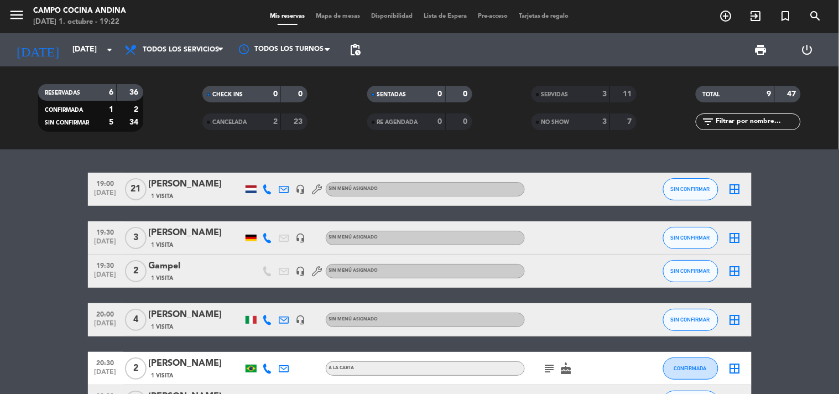
type input "[DEMOGRAPHIC_DATA][DATE]"
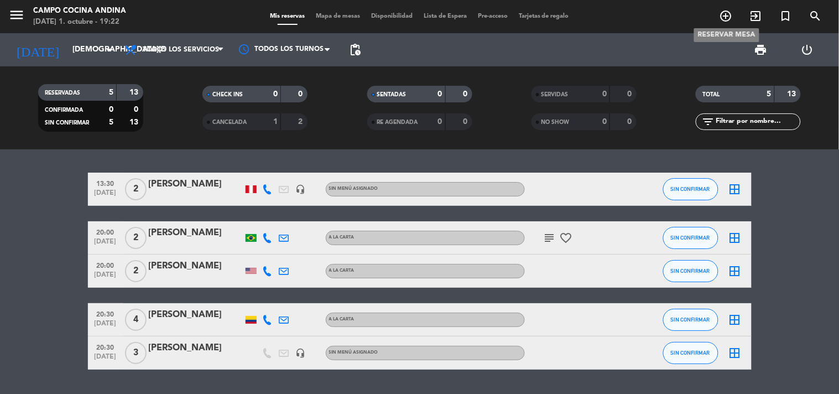
click at [722, 20] on icon "add_circle_outline" at bounding box center [725, 15] width 13 height 13
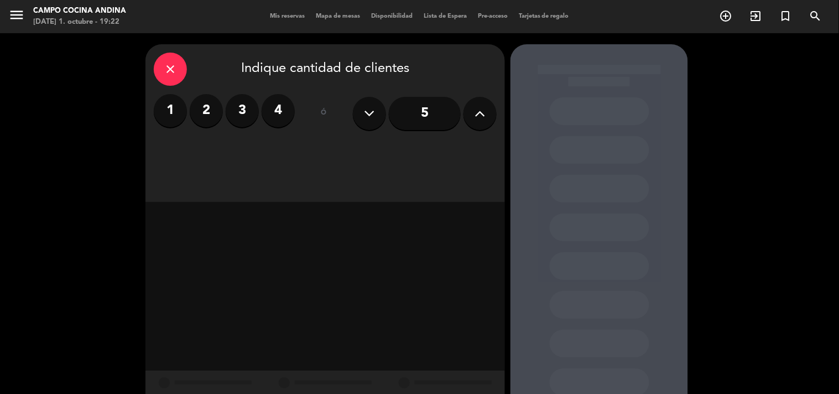
click at [209, 106] on label "2" at bounding box center [206, 110] width 33 height 33
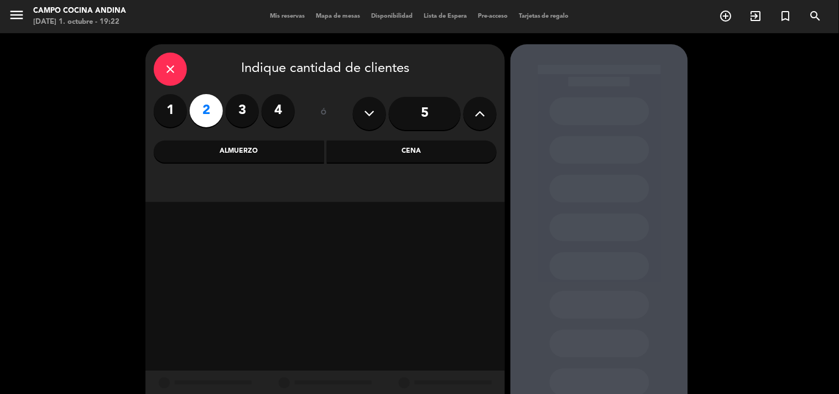
click at [416, 152] on div "Cena" at bounding box center [412, 151] width 170 height 22
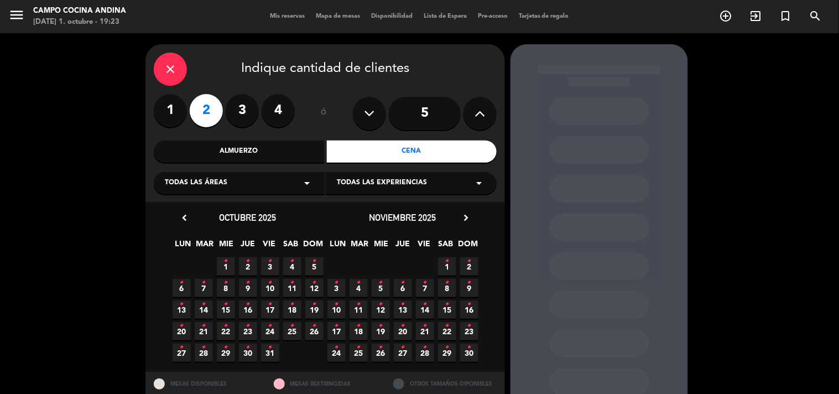
click at [244, 268] on span "2 •" at bounding box center [248, 266] width 18 height 18
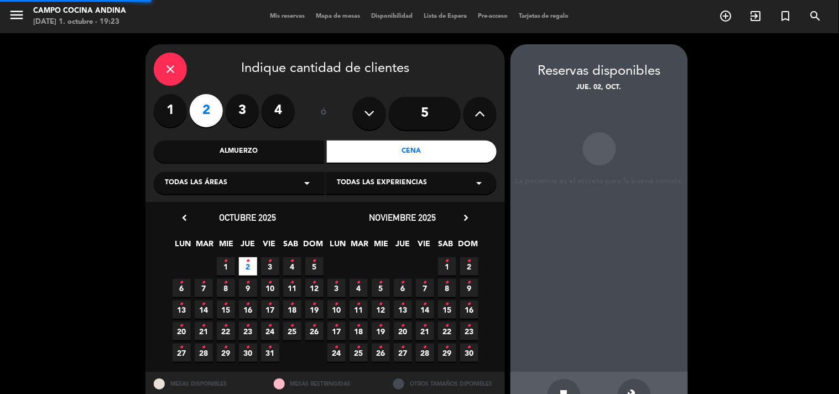
scroll to position [36, 0]
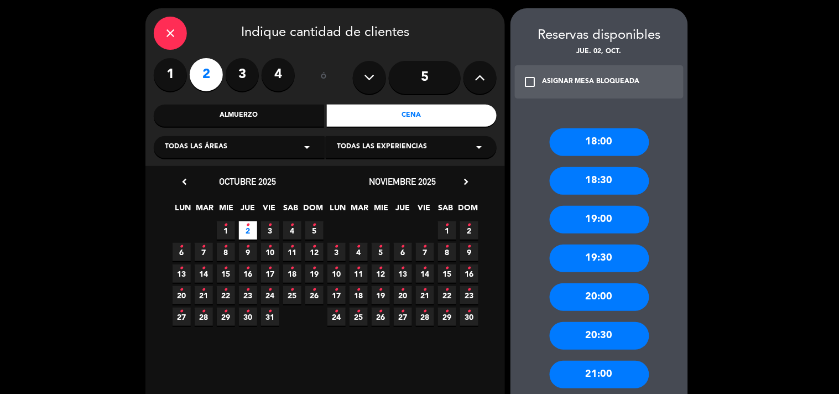
click at [629, 224] on div "19:00" at bounding box center [600, 220] width 100 height 28
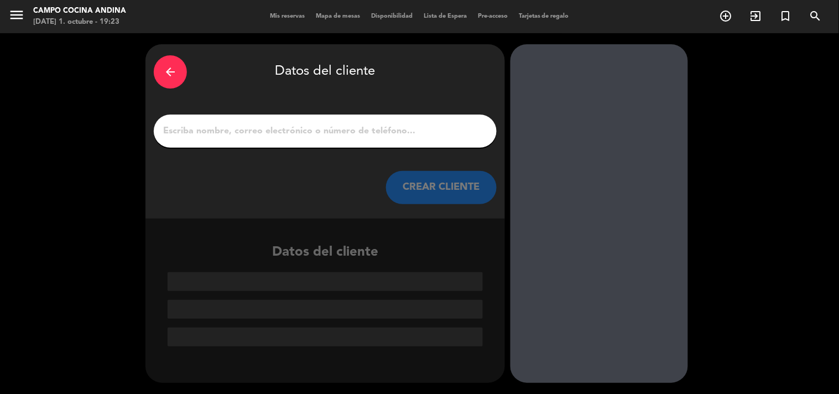
scroll to position [0, 0]
click at [338, 133] on input "1" at bounding box center [325, 130] width 326 height 15
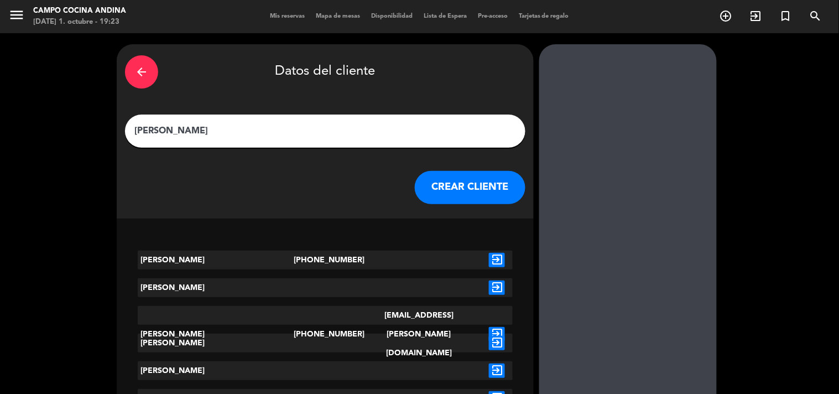
type input "[PERSON_NAME]"
click at [457, 176] on button "CREAR CLIENTE" at bounding box center [470, 187] width 111 height 33
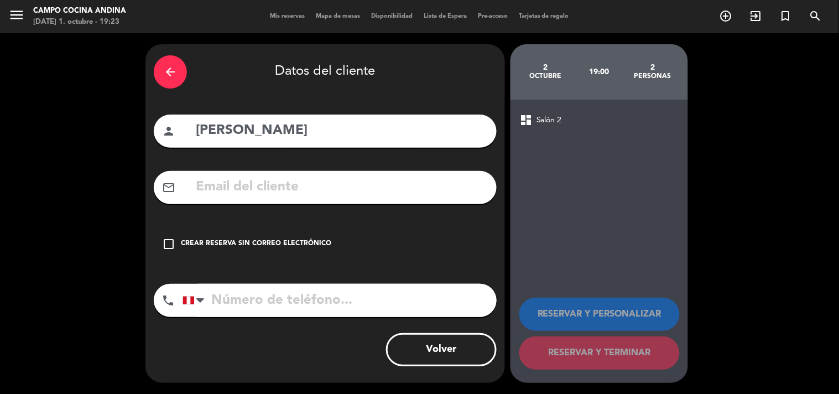
click at [218, 308] on input "tel" at bounding box center [339, 300] width 314 height 33
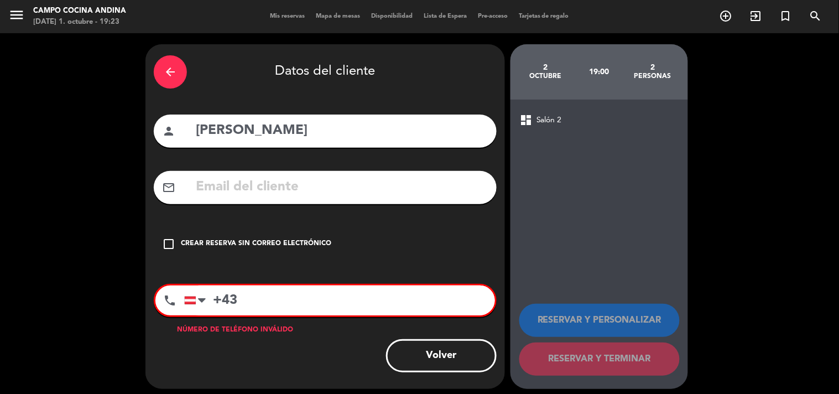
type input "+43"
click at [258, 135] on input "[PERSON_NAME]" at bounding box center [342, 130] width 294 height 23
type input "[PERSON_NAME]"
click at [268, 302] on input "+43" at bounding box center [339, 300] width 311 height 30
click at [174, 242] on icon "check_box_outline_blank" at bounding box center [168, 243] width 13 height 13
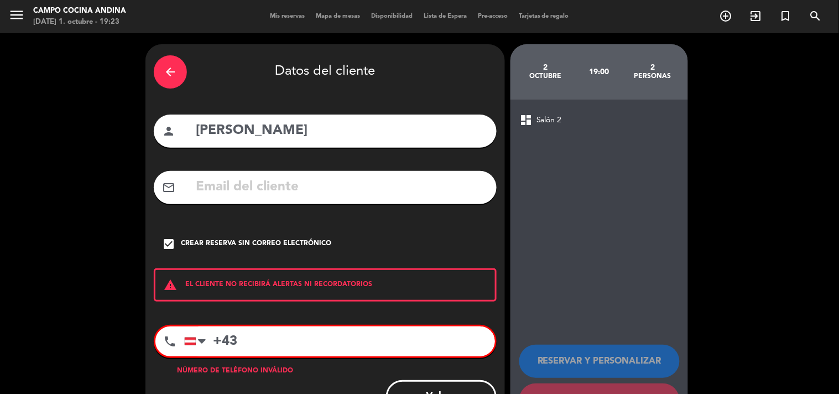
click at [267, 336] on input "+43" at bounding box center [339, 341] width 311 height 30
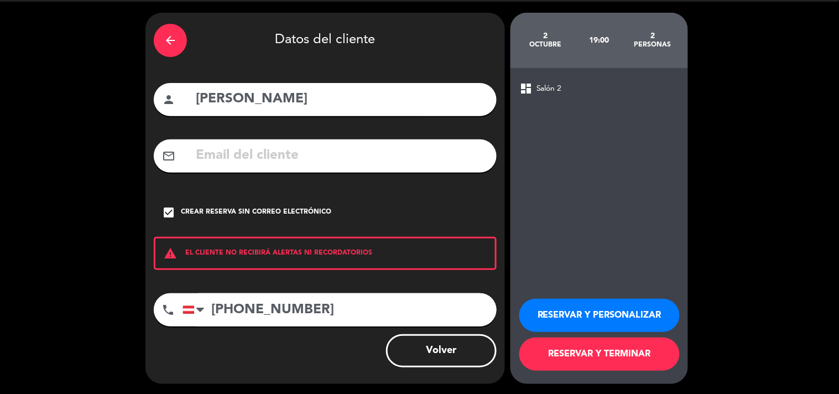
scroll to position [32, 0]
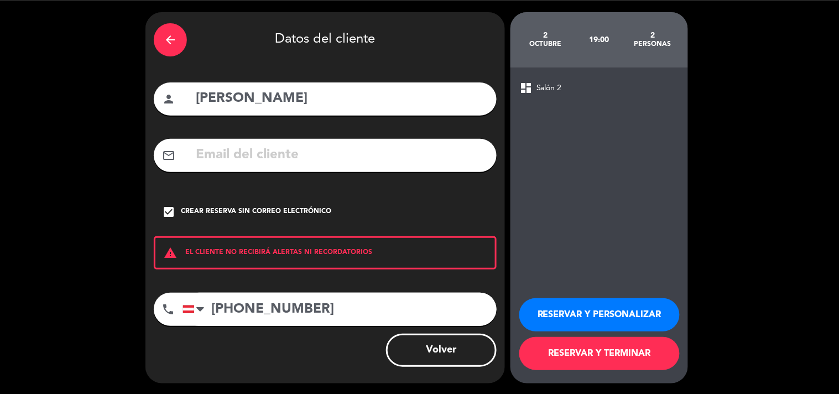
type input "[PHONE_NUMBER]"
drag, startPoint x: 590, startPoint y: 358, endPoint x: 528, endPoint y: 332, distance: 67.2
click at [502, 328] on div "arrow_back Datos del cliente person [PERSON_NAME] mail_outline check_box Crear …" at bounding box center [419, 197] width 839 height 393
click at [592, 354] on button "RESERVAR Y TERMINAR" at bounding box center [599, 353] width 160 height 33
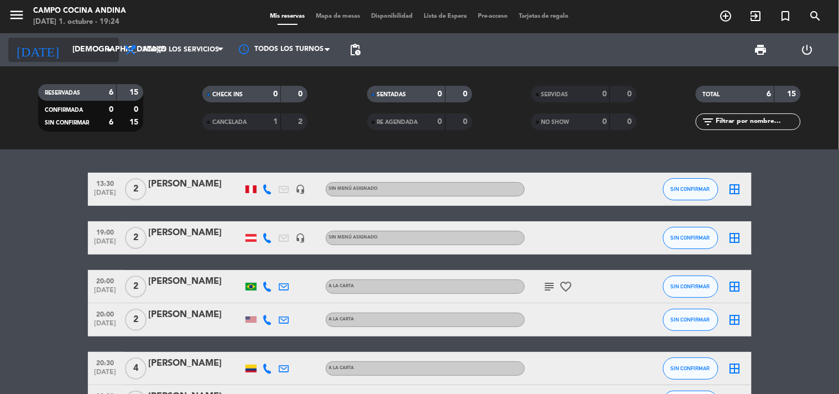
click at [100, 51] on input "[DEMOGRAPHIC_DATA][DATE]" at bounding box center [119, 50] width 105 height 20
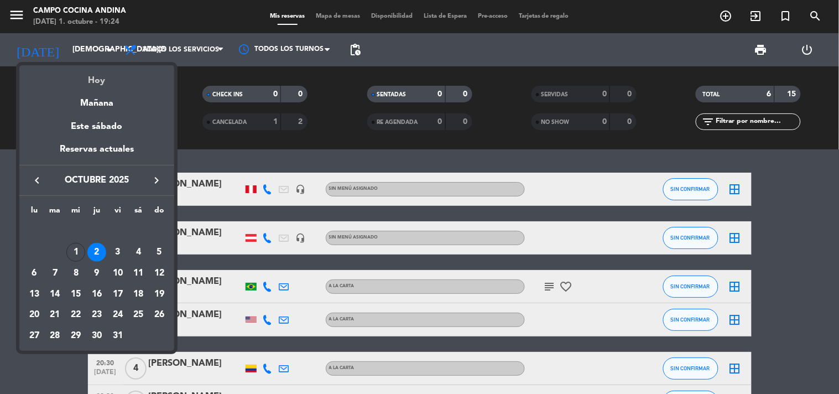
click at [100, 81] on div "Hoy" at bounding box center [96, 76] width 155 height 23
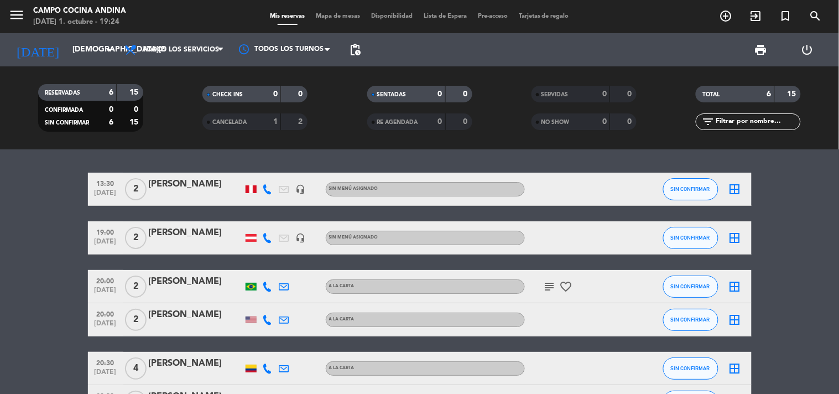
type input "[DATE]"
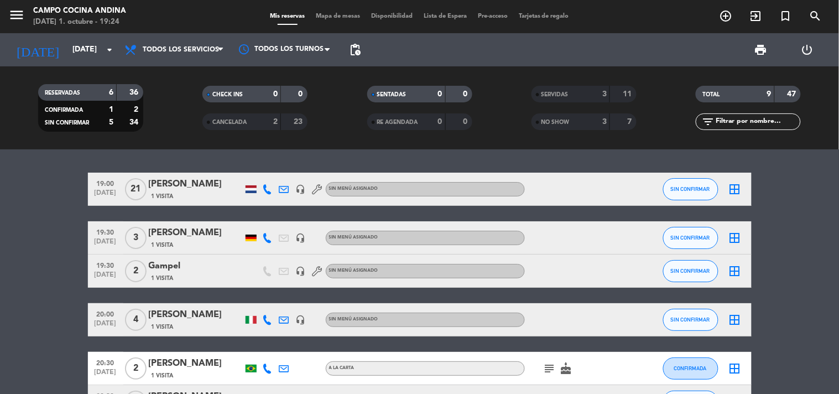
click at [79, 206] on bookings-row "19:00 [DATE] [PERSON_NAME] 1 Visita headset_mic Sin menú asignado SIN CONFIRMAR…" at bounding box center [419, 296] width 839 height 246
click at [692, 189] on span "SIN CONFIRMAR" at bounding box center [690, 189] width 39 height 6
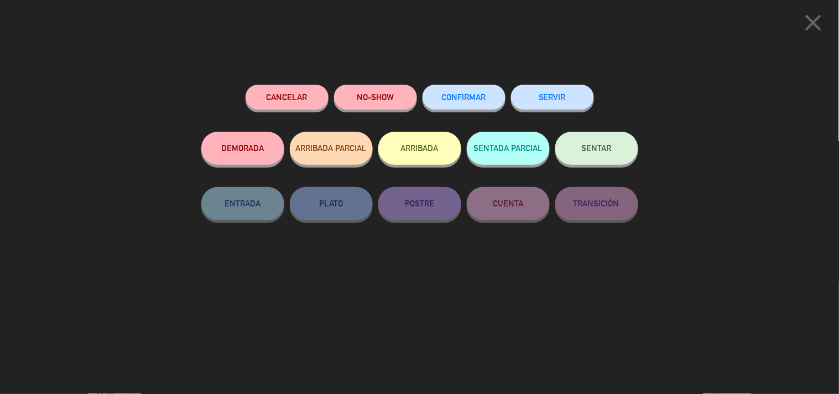
click at [579, 97] on button "SERVIR" at bounding box center [552, 97] width 83 height 25
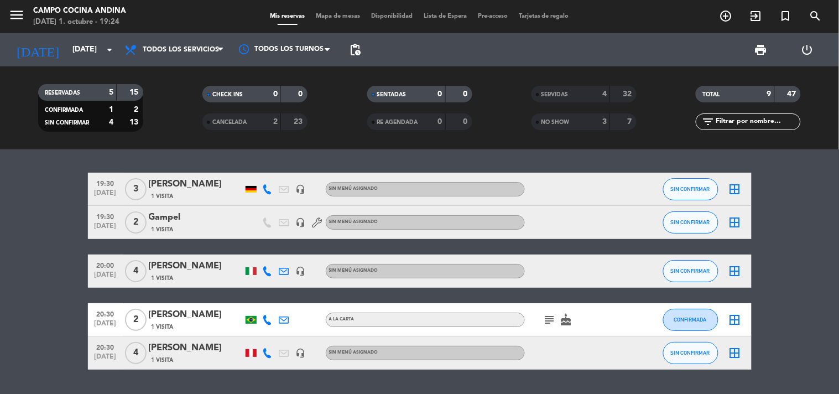
click at [52, 263] on bookings-row "19:30 [DATE] 3 [PERSON_NAME] 1 Visita headset_mic Sin menú asignado SIN CONFIRM…" at bounding box center [419, 271] width 839 height 197
click at [43, 300] on bookings-row "19:30 [DATE] 3 [PERSON_NAME] 1 Visita headset_mic Sin menú asignado SIN CONFIRM…" at bounding box center [419, 271] width 839 height 197
click at [796, 220] on bookings-row "19:30 [DATE] 3 [PERSON_NAME] 1 Visita headset_mic Sin menú asignado SIN CONFIRM…" at bounding box center [419, 271] width 839 height 197
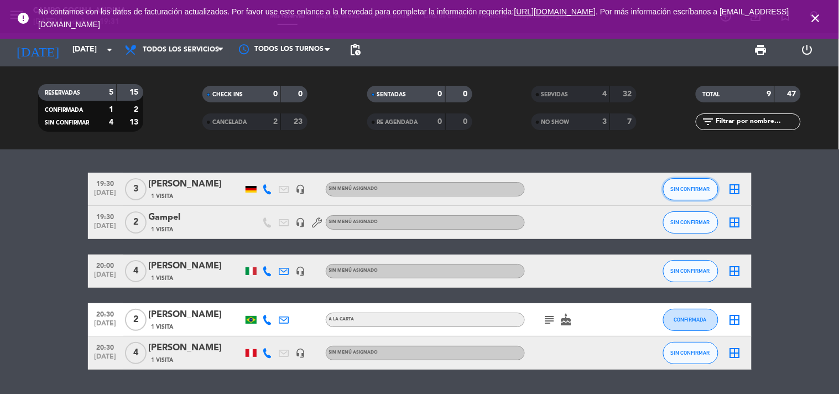
click at [672, 189] on span "SIN CONFIRMAR" at bounding box center [690, 189] width 39 height 6
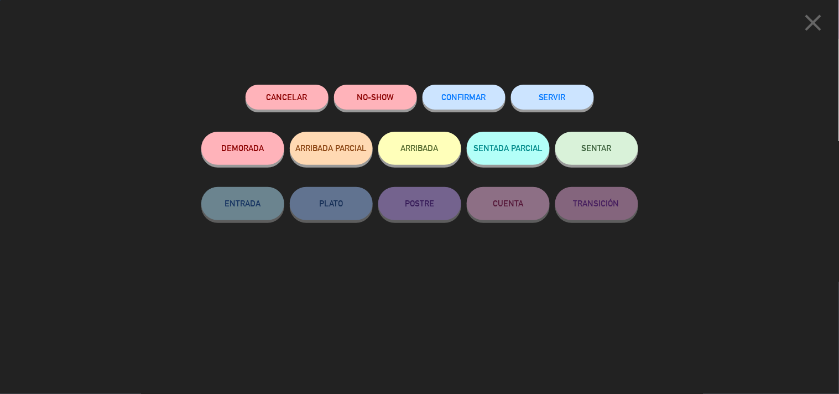
click at [542, 87] on button "SERVIR" at bounding box center [552, 97] width 83 height 25
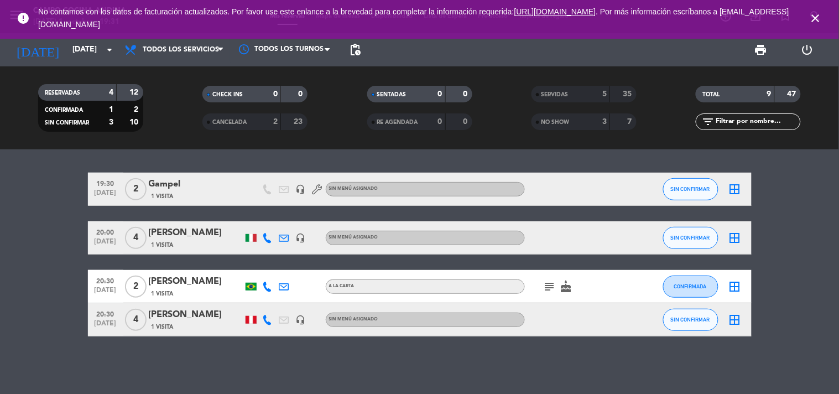
click at [814, 191] on bookings-row "19:30 [DATE] 2 Gampel 1 Visita headset_mic Sin menú asignado SIN CONFIRMAR bord…" at bounding box center [419, 255] width 839 height 164
click at [382, 390] on div "19:30 [DATE] 2 Gampel 1 Visita headset_mic Sin menú asignado SIN CONFIRMAR bord…" at bounding box center [419, 271] width 839 height 244
click at [821, 20] on icon "close" at bounding box center [815, 18] width 13 height 13
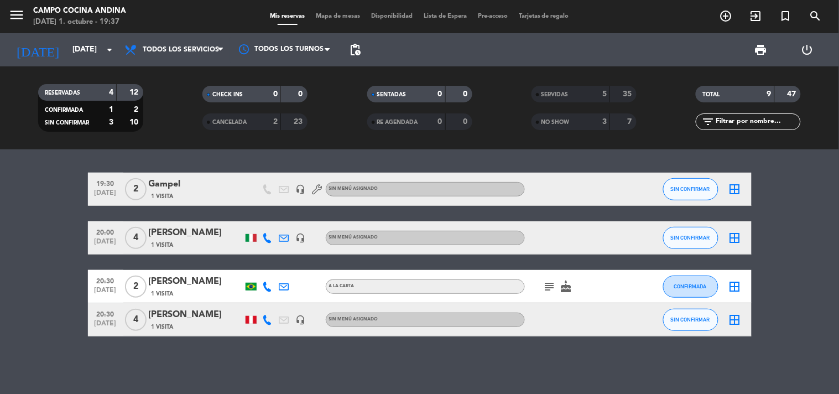
click at [555, 96] on span "SERVIDAS" at bounding box center [554, 95] width 27 height 6
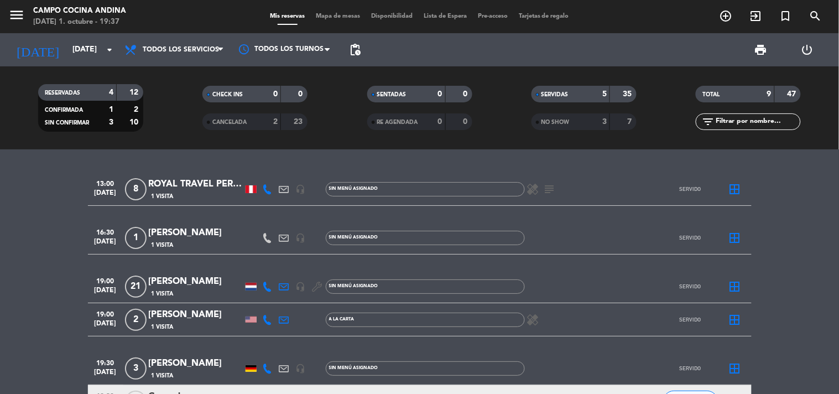
click at [821, 250] on bookings-row "13:00 [DATE] 8 ROYAL TRAVEL PERUVIAN 1 Visita headset_mic Sin menú asignado hea…" at bounding box center [419, 361] width 839 height 376
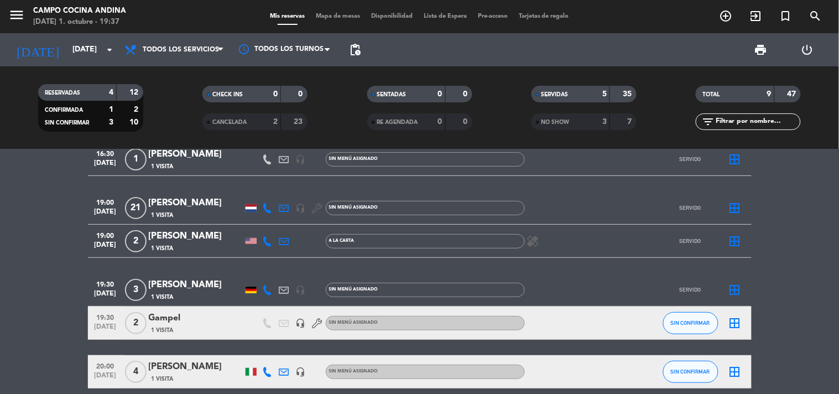
scroll to position [98, 0]
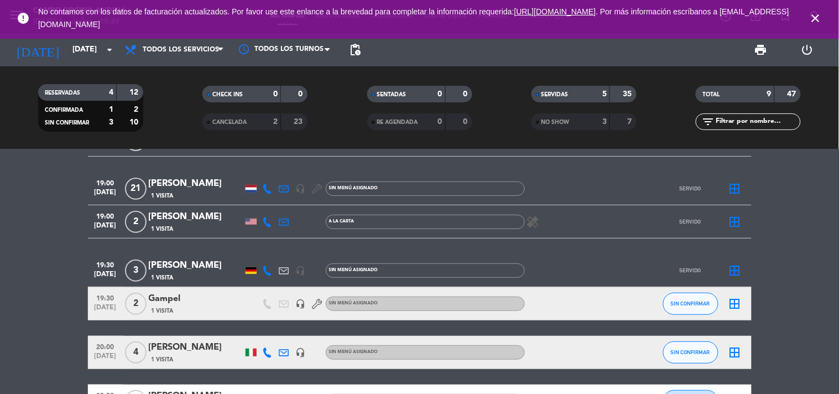
click at [810, 262] on bookings-row "13:00 [DATE] 8 ROYAL TRAVEL PERUVIAN 1 Visita headset_mic Sin menú asignado hea…" at bounding box center [419, 263] width 839 height 376
click at [210, 354] on div "1 Visita" at bounding box center [196, 358] width 94 height 9
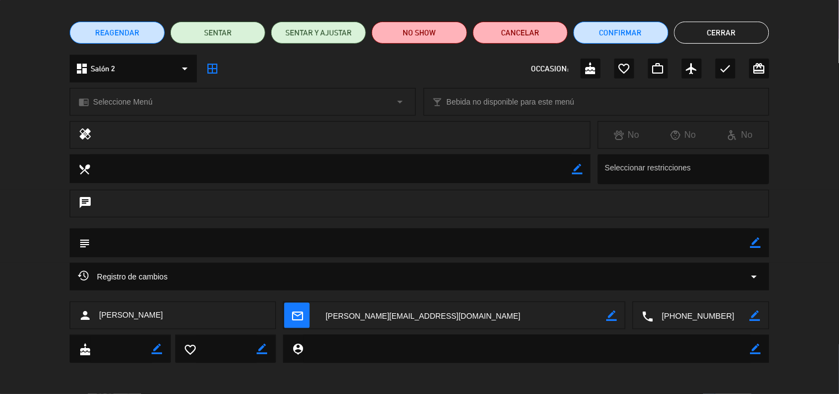
scroll to position [80, 0]
